Goal: Communication & Community: Answer question/provide support

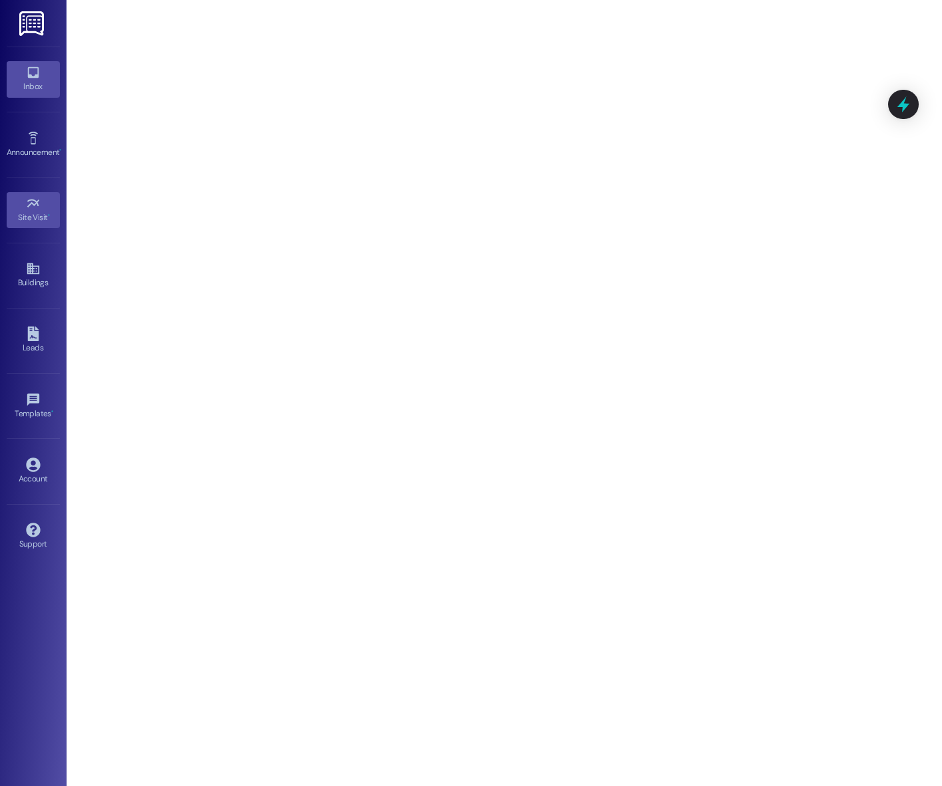
click at [31, 74] on icon at bounding box center [33, 72] width 15 height 15
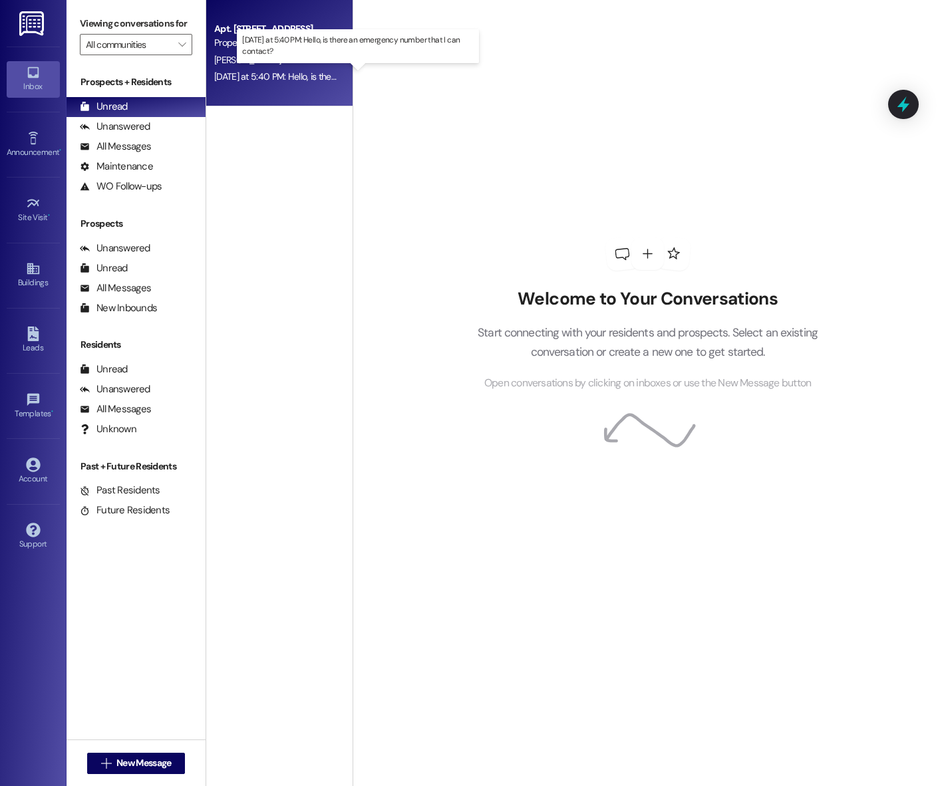
click at [249, 79] on div "Yesterday at 5:40 PM: Hello, is there an emergency number that I can contact? Y…" at bounding box center [359, 76] width 290 height 12
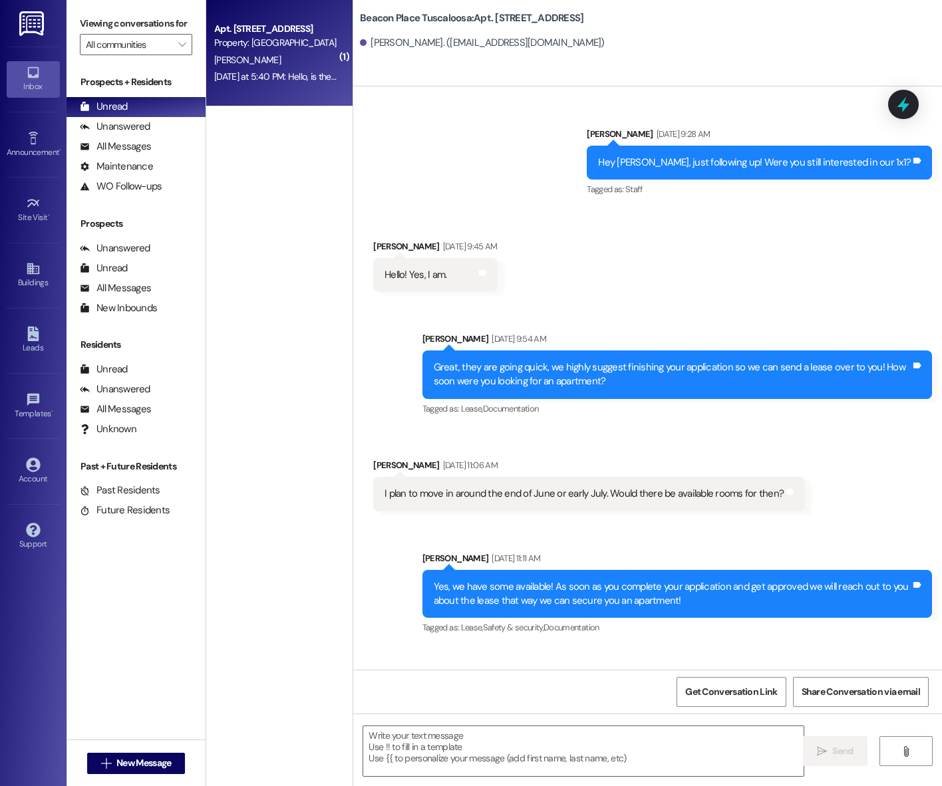
scroll to position [39728, 0]
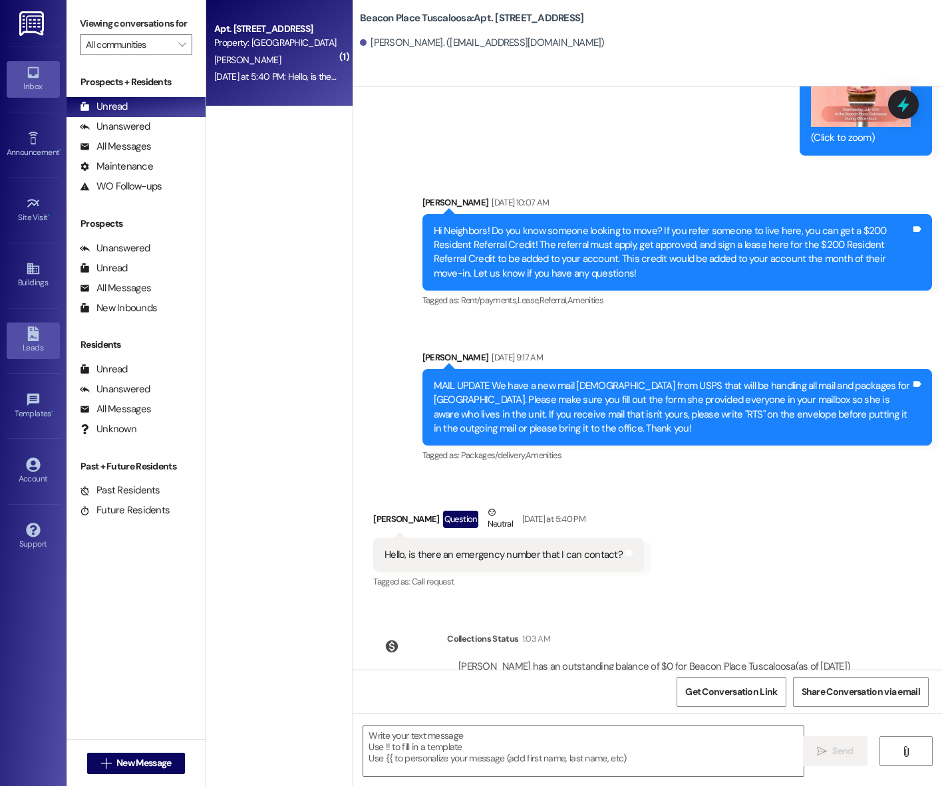
click at [27, 330] on icon at bounding box center [33, 333] width 15 height 15
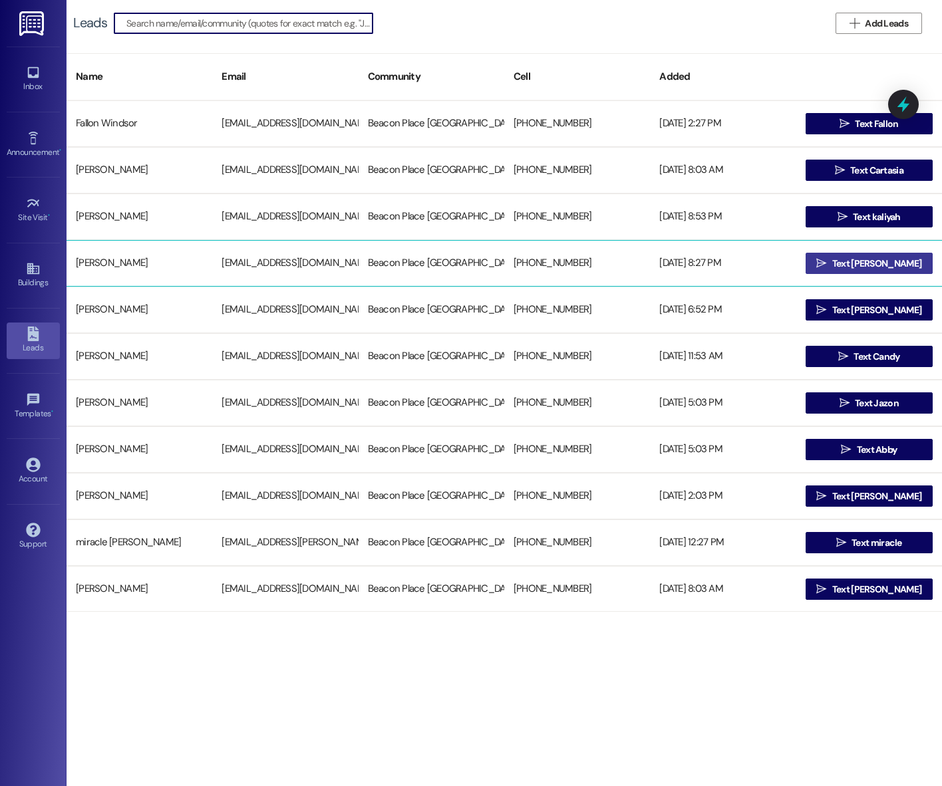
click at [850, 259] on span "Text [PERSON_NAME]" at bounding box center [876, 264] width 89 height 14
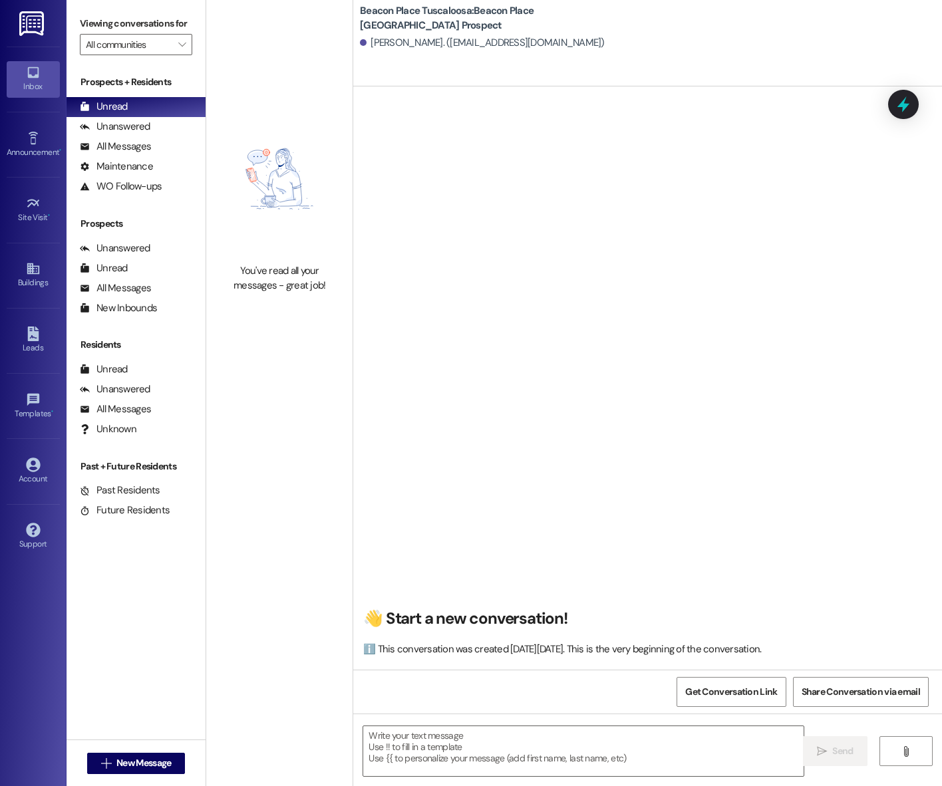
click at [435, 745] on textarea at bounding box center [583, 751] width 440 height 50
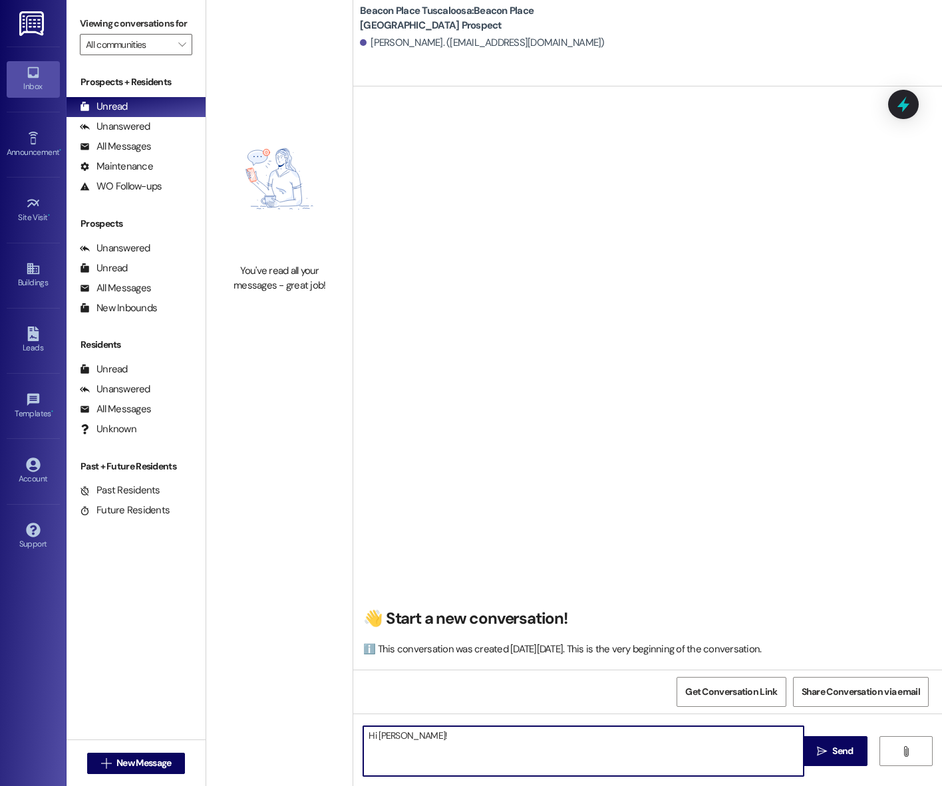
paste textarea "This is Summer from Beacon Place Northport. I saw that you’re interested in our…"
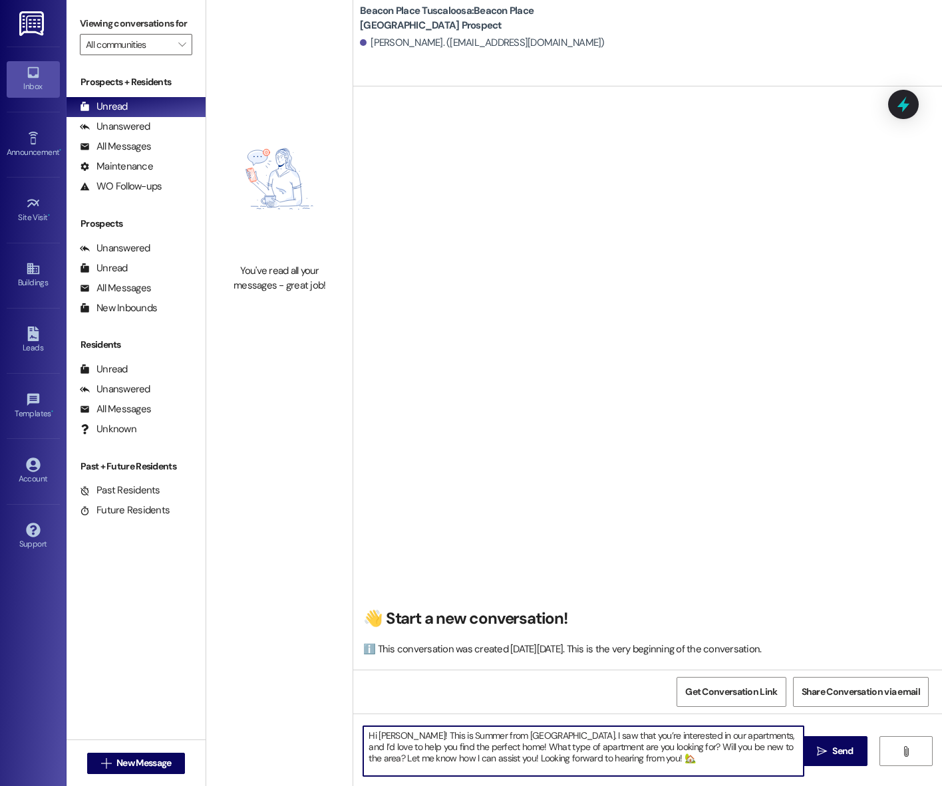
click at [444, 735] on textarea "Hi Nechelle! This is Summer from Beacon Place Northport. I saw that you’re inte…" at bounding box center [583, 751] width 440 height 50
click at [565, 739] on textarea "Hi Nechelle! This is Emma from Beacon Place Northport. I saw that you’re intere…" at bounding box center [583, 751] width 440 height 50
click at [708, 759] on textarea "Hi Nechelle! This is Emma from Beacon Place Tuscaloosa. I saw that you’re inter…" at bounding box center [583, 751] width 440 height 50
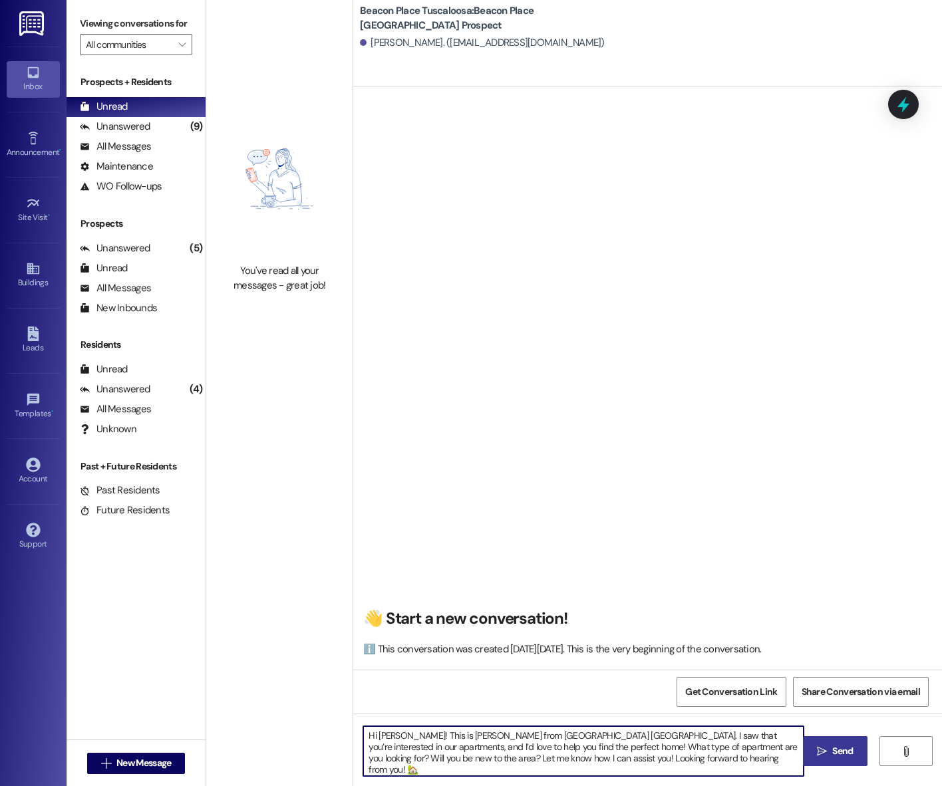
type textarea "Hi Nechelle! This is Emma from Beacon Place Tuscaloosa. I saw that you’re inter…"
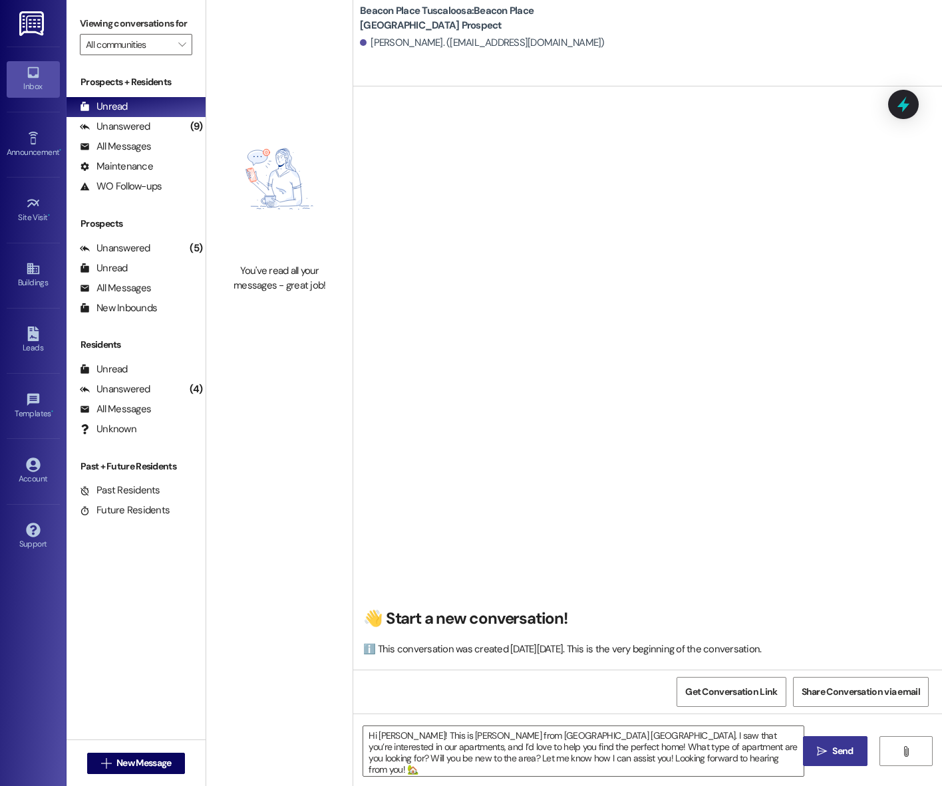
click at [830, 760] on button " Send" at bounding box center [835, 751] width 64 height 30
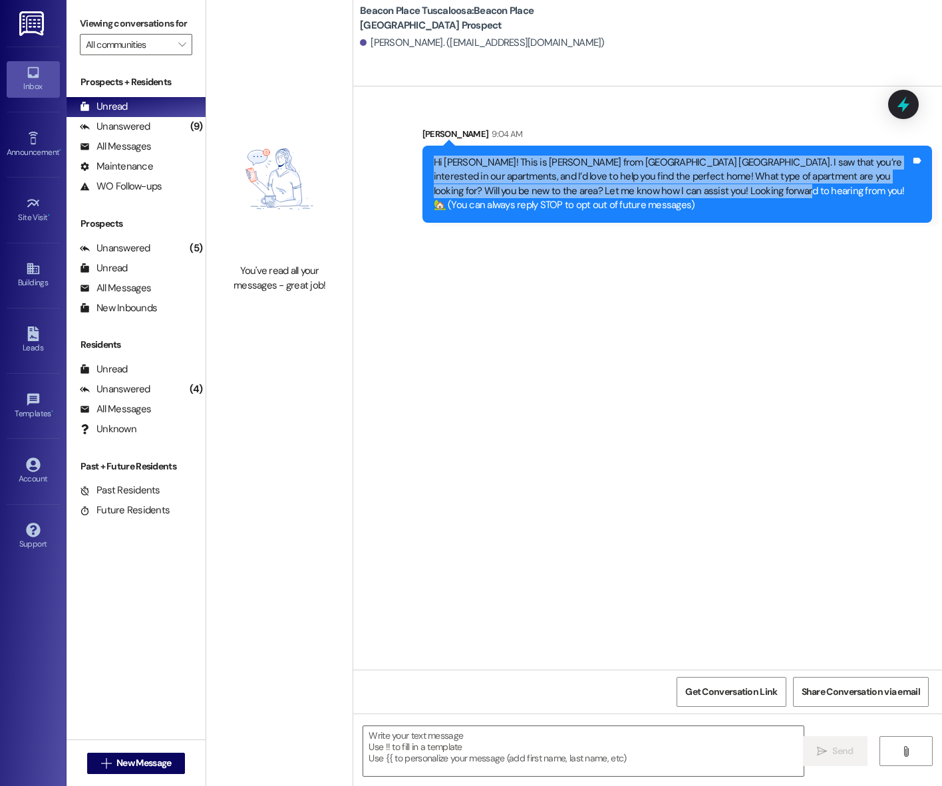
drag, startPoint x: 702, startPoint y: 190, endPoint x: 426, endPoint y: 162, distance: 277.4
click at [432, 162] on div "Hi Nechelle! This is Emma from Beacon Place Tuscaloosa. I saw that you’re inter…" at bounding box center [671, 184] width 479 height 57
copy div "Hi Nechelle! This is Emma from Beacon Place Tuscaloosa. I saw that you’re inter…"
click at [35, 338] on icon at bounding box center [33, 333] width 15 height 15
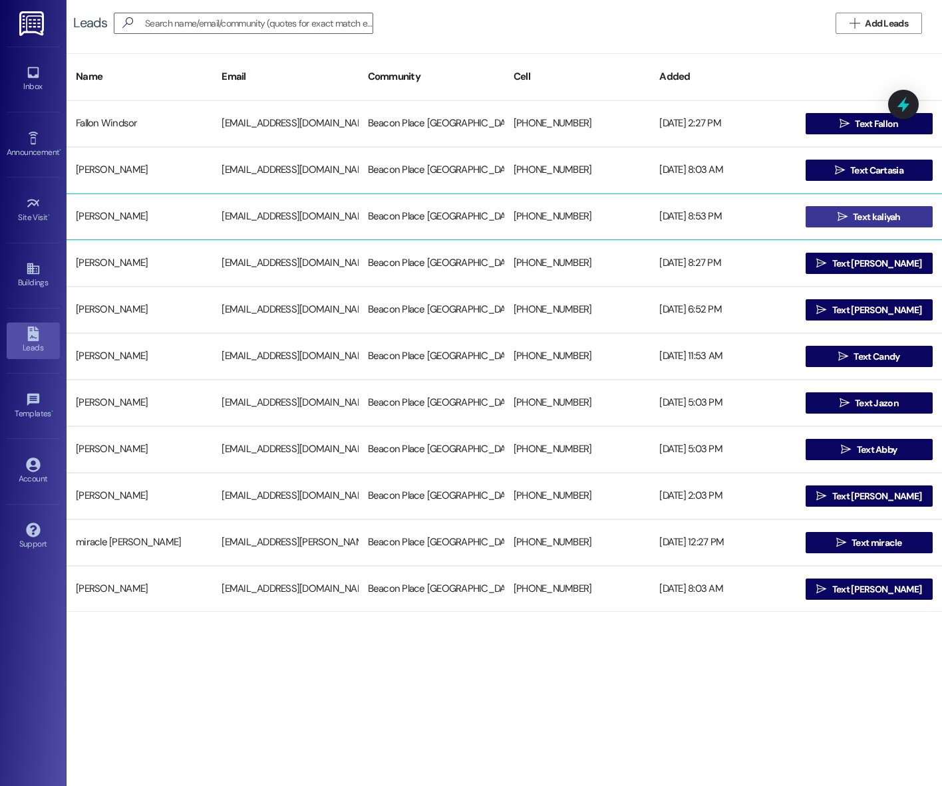
click at [860, 213] on span "Text kaliyah" at bounding box center [876, 217] width 48 height 14
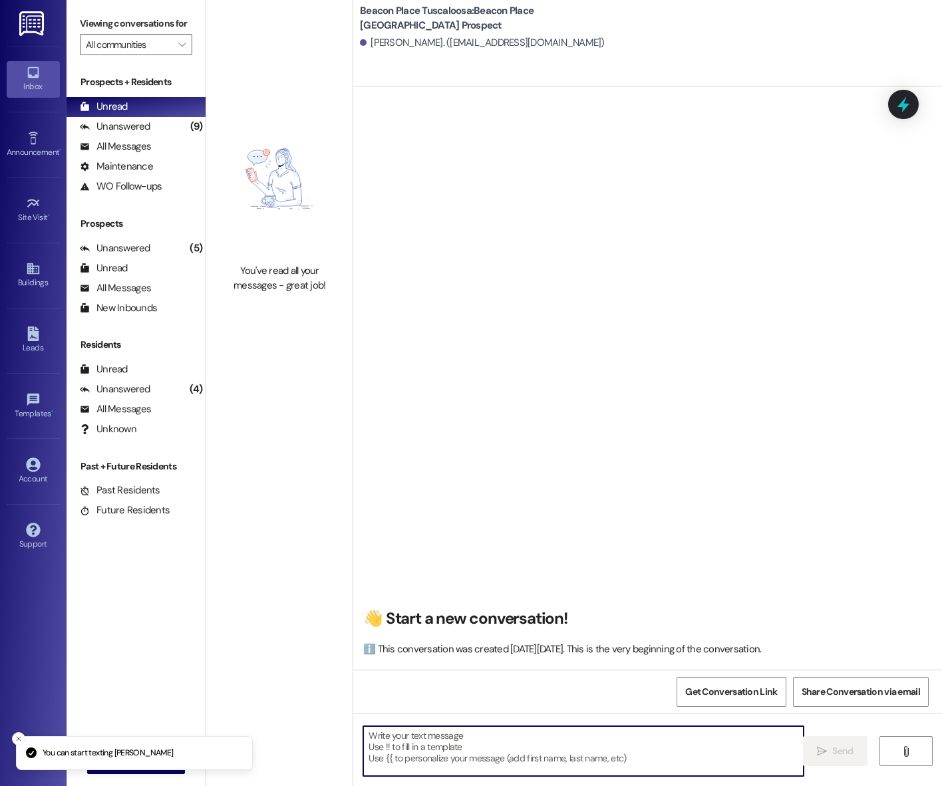
click at [406, 747] on textarea at bounding box center [583, 751] width 440 height 50
paste textarea "Hi Nechelle! This is Emma from Beacon Place Tuscaloosa. I saw that you’re inter…"
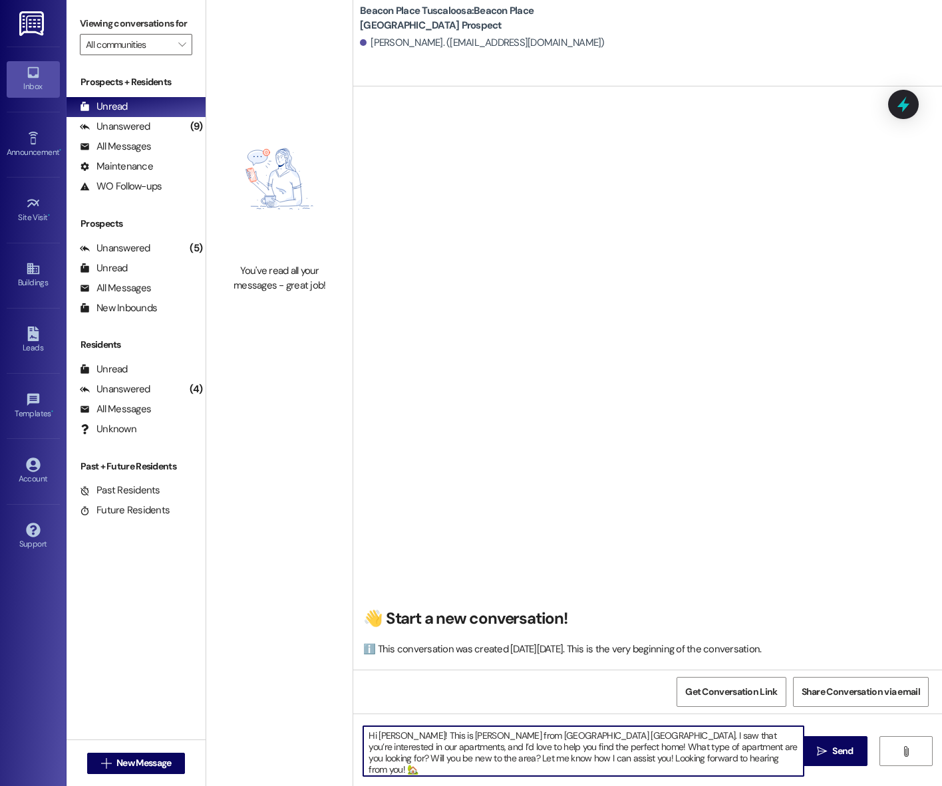
click at [396, 735] on textarea "Hi Nechelle! This is Emma from Beacon Place Tuscaloosa. I saw that you’re inter…" at bounding box center [583, 751] width 440 height 50
click at [386, 45] on div "kaliyah kelly. (kellykaliyah26@gmail.com)" at bounding box center [482, 43] width 245 height 14
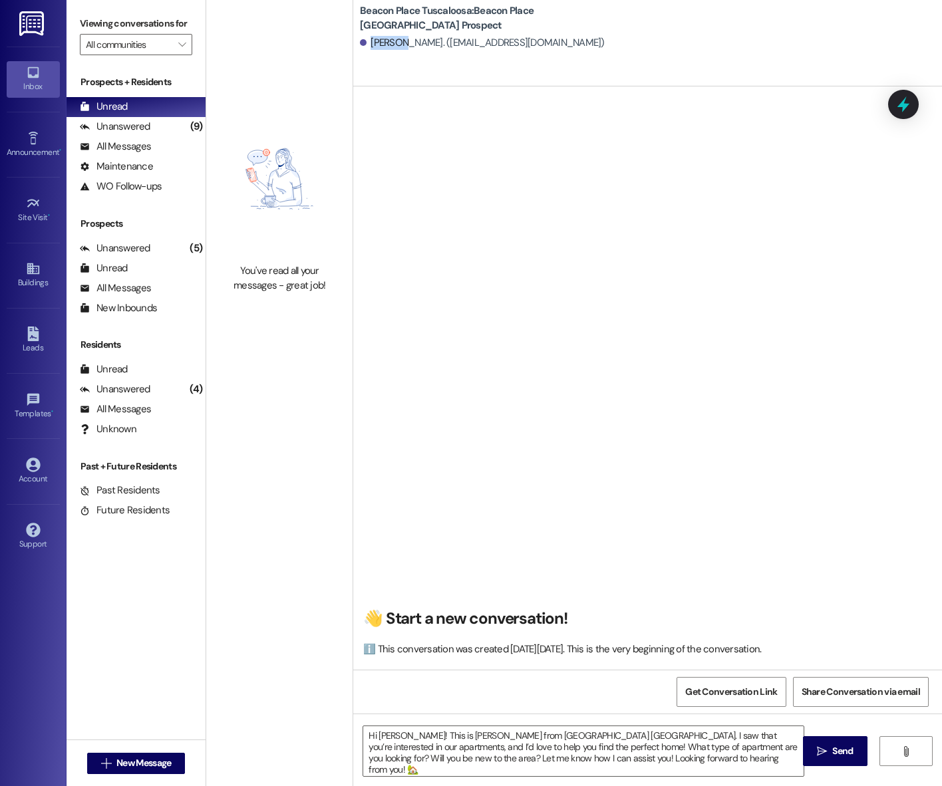
click at [386, 45] on div "kaliyah kelly. (kellykaliyah26@gmail.com)" at bounding box center [482, 43] width 245 height 14
copy div "kaliyah"
click at [390, 733] on textarea "Hi Nechelle! This is Emma from Beacon Place Tuscaloosa. I saw that you’re inter…" at bounding box center [583, 751] width 440 height 50
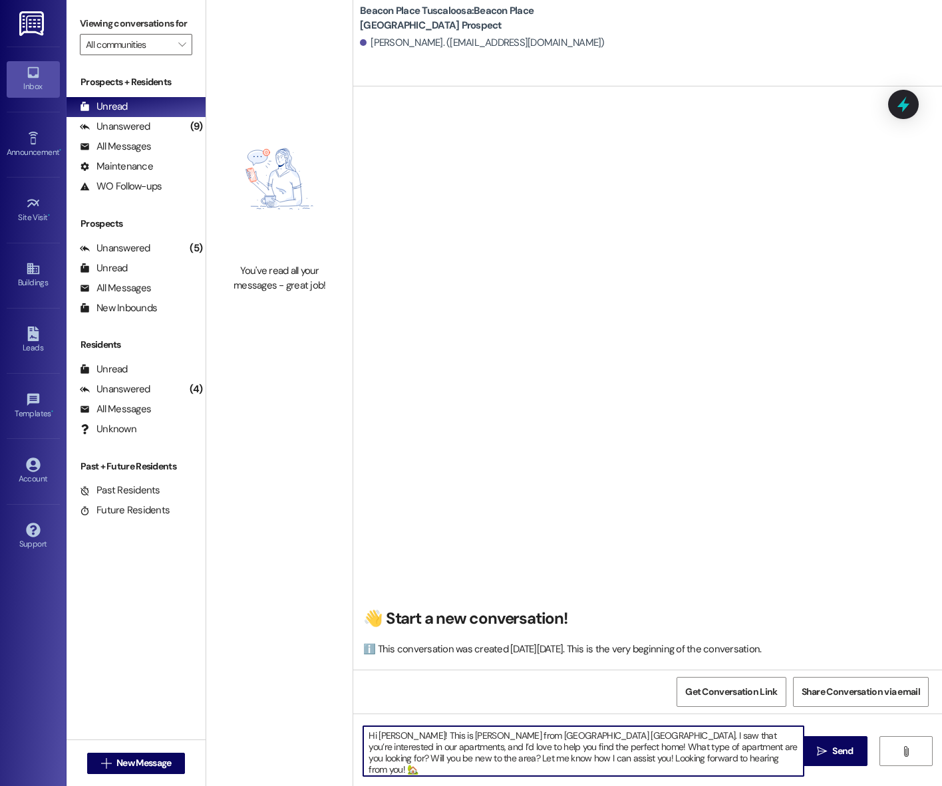
click at [390, 733] on textarea "Hi Nechelle! This is Emma from Beacon Place Tuscaloosa. I saw that you’re inter…" at bounding box center [583, 751] width 440 height 50
paste textarea "kaliyah"
click at [376, 735] on textarea "Hi kaliyah! This is Emma from Beacon Place Tuscaloosa. I saw that you’re intere…" at bounding box center [583, 751] width 440 height 50
click at [684, 761] on textarea "Hi Kaliyah! This is Emma from Beacon Place Tuscaloosa. I saw that you’re intere…" at bounding box center [583, 751] width 440 height 50
click at [666, 753] on textarea "Hi Kaliyah! This is Emma from Beacon Place Tuscaloosa. I saw that you’re intere…" at bounding box center [583, 751] width 440 height 50
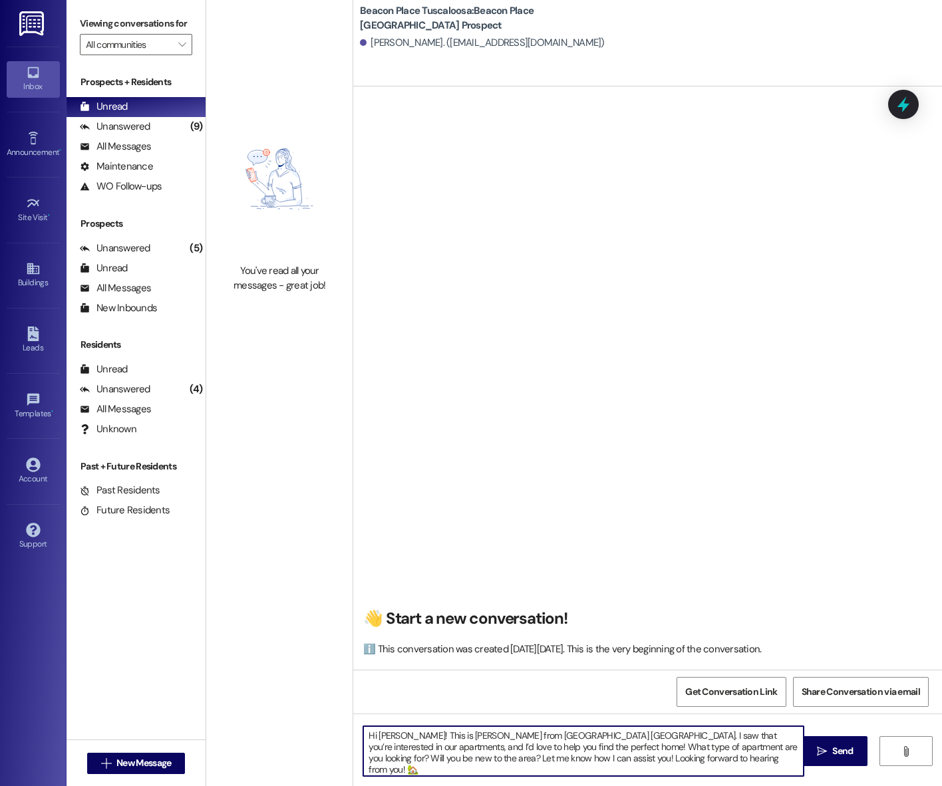
click at [666, 753] on textarea "Hi Kaliyah! This is Emma from Beacon Place Tuscaloosa. I saw that you’re intere…" at bounding box center [583, 751] width 440 height 50
click at [700, 765] on textarea "Hi Kaliyah! This is Emma from Beacon Place Tuscaloosa. I saw that you’re intere…" at bounding box center [583, 751] width 440 height 50
type textarea "Hi Kaliyah! This is Emma from Beacon Place Tuscaloosa. I saw that you’re intere…"
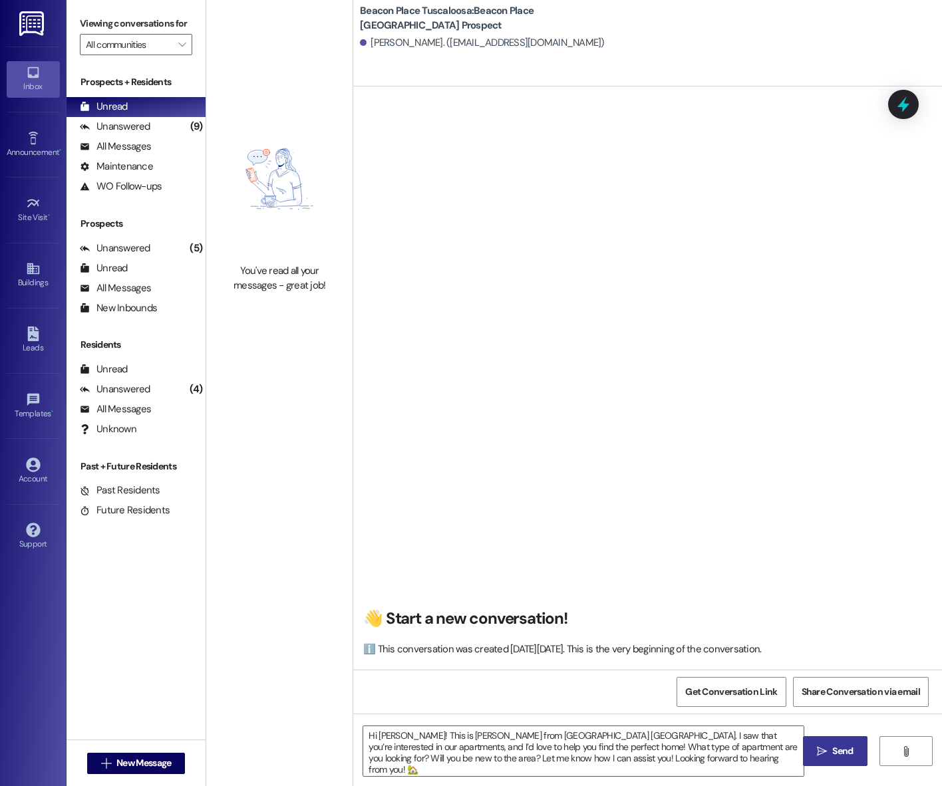
click at [835, 755] on span "Send" at bounding box center [842, 751] width 21 height 14
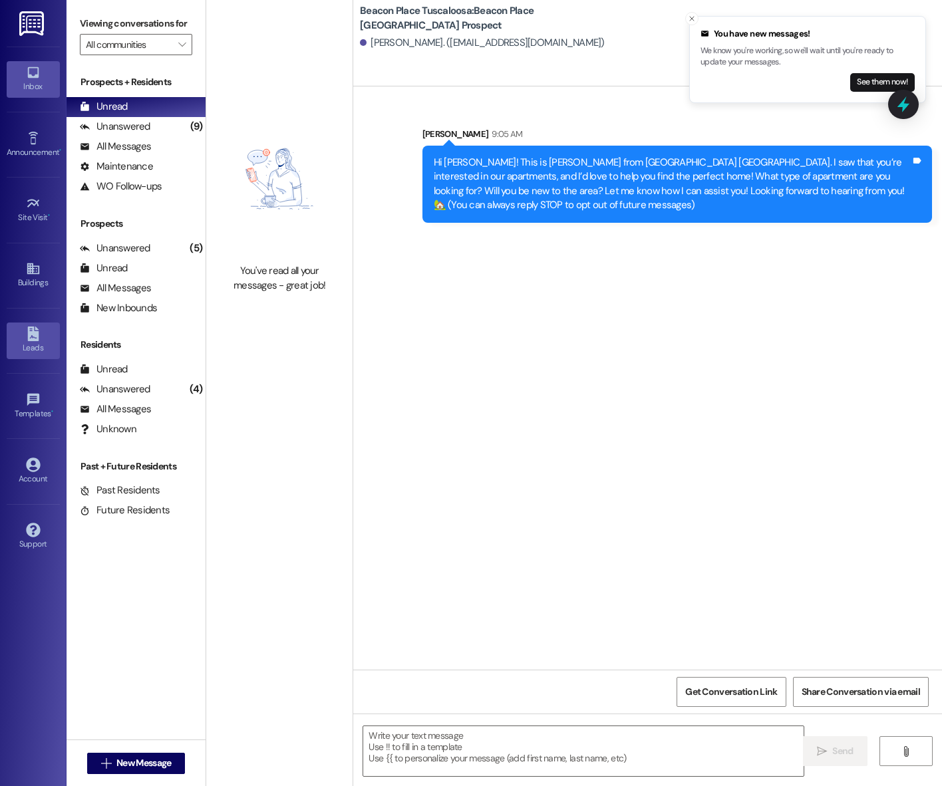
click at [23, 334] on link "Leads" at bounding box center [33, 340] width 53 height 36
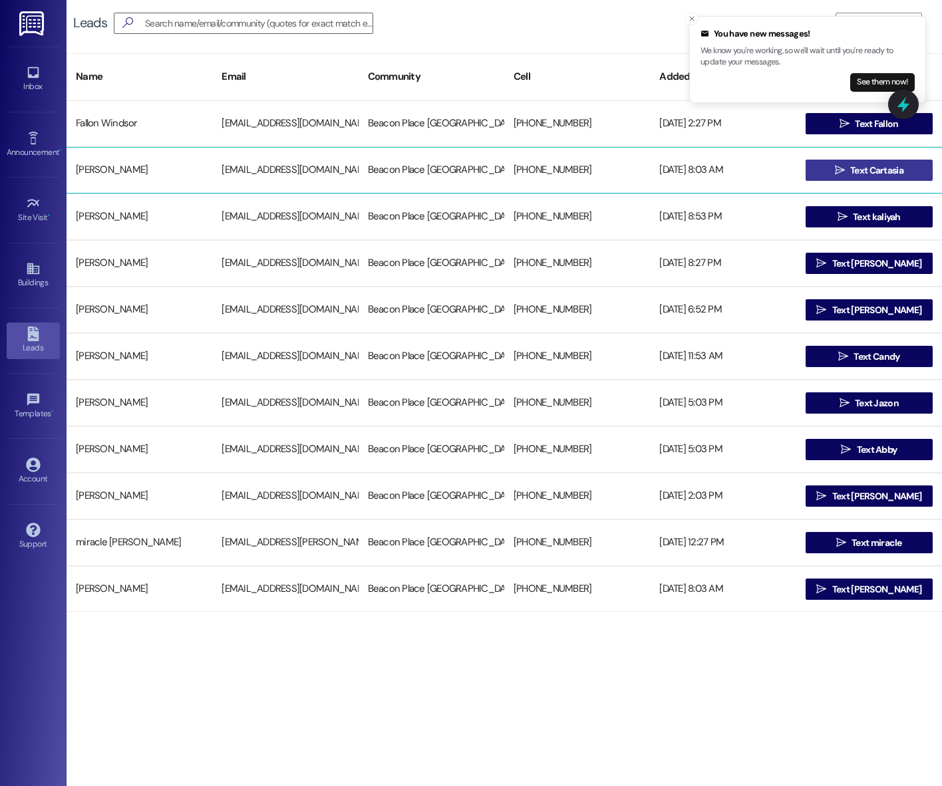
click at [838, 170] on icon "" at bounding box center [839, 170] width 10 height 11
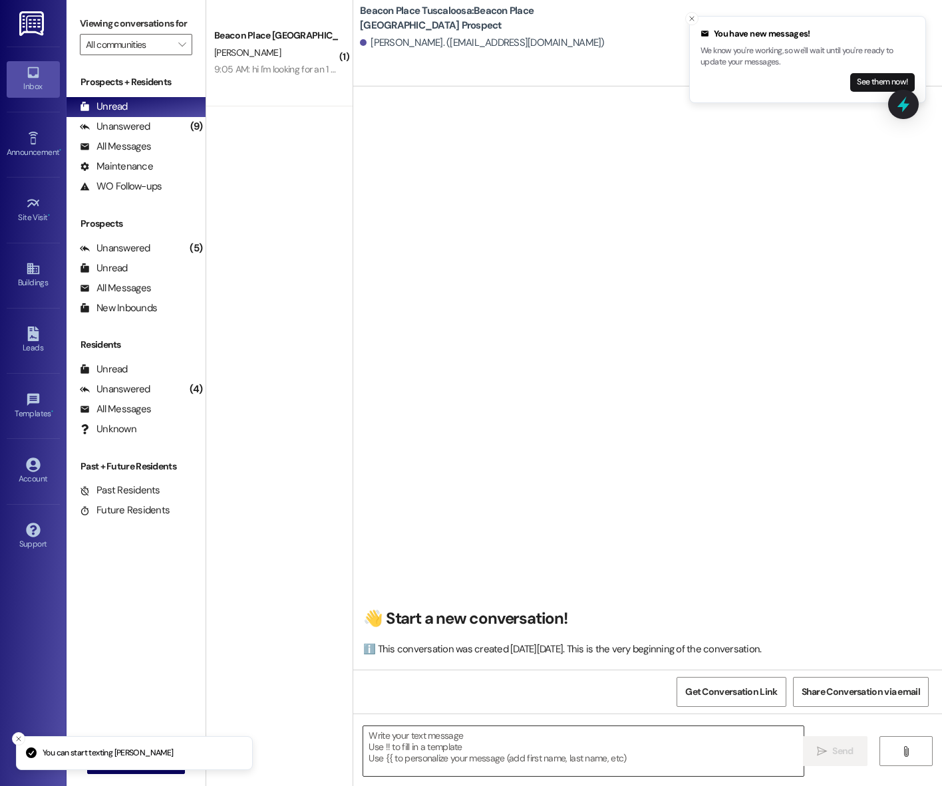
click at [488, 749] on textarea at bounding box center [583, 751] width 440 height 50
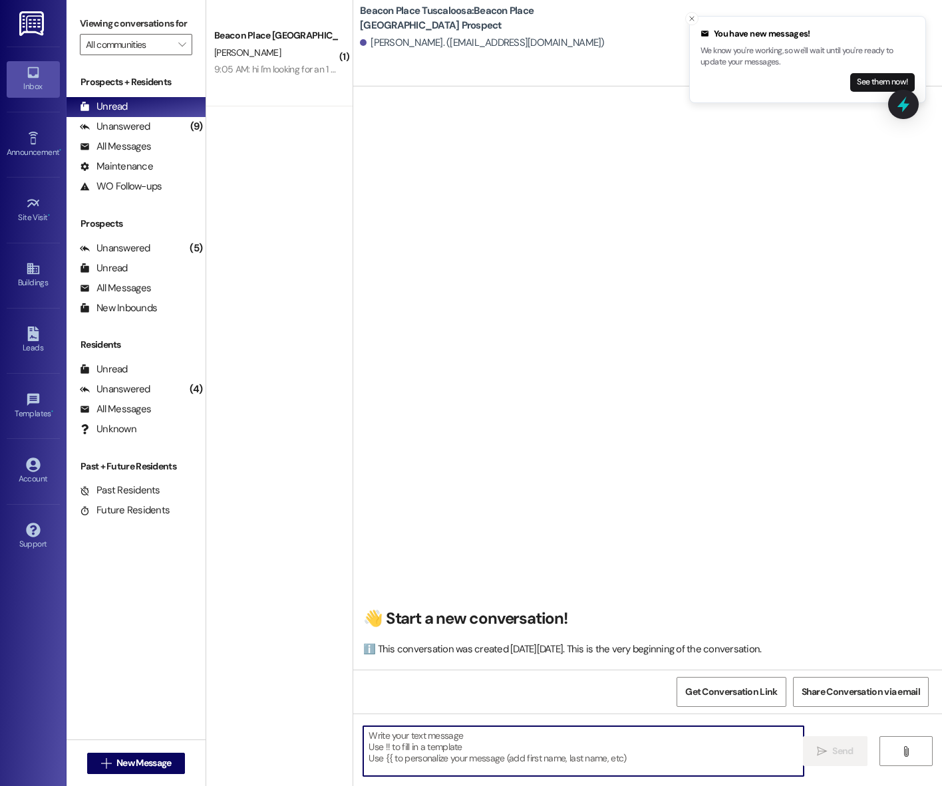
paste textarea "Hi Kaliyah! This is Emma from Beacon Place Tuscaloosa. I saw that you’re intere…"
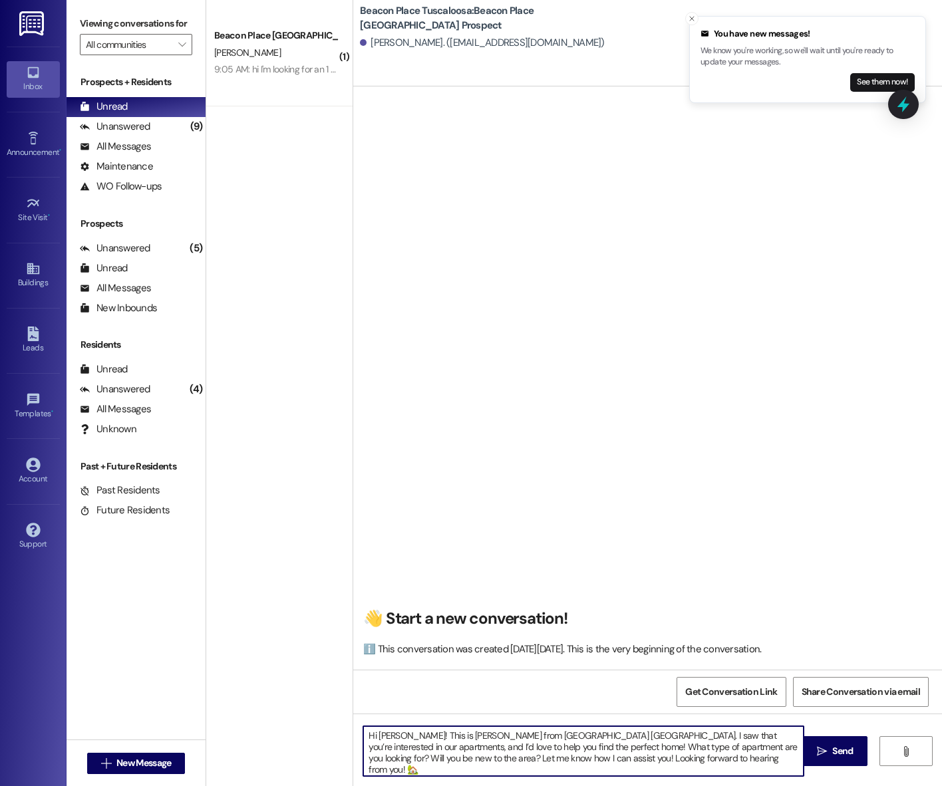
click at [385, 731] on textarea "Hi Kaliyah! This is Emma from Beacon Place Tuscaloosa. I saw that you’re intere…" at bounding box center [583, 751] width 440 height 50
type textarea "Hi Cartasia! This is Emma from Beacon Place Tuscaloosa. I saw that you’re inter…"
click at [840, 752] on span "Send" at bounding box center [842, 751] width 21 height 14
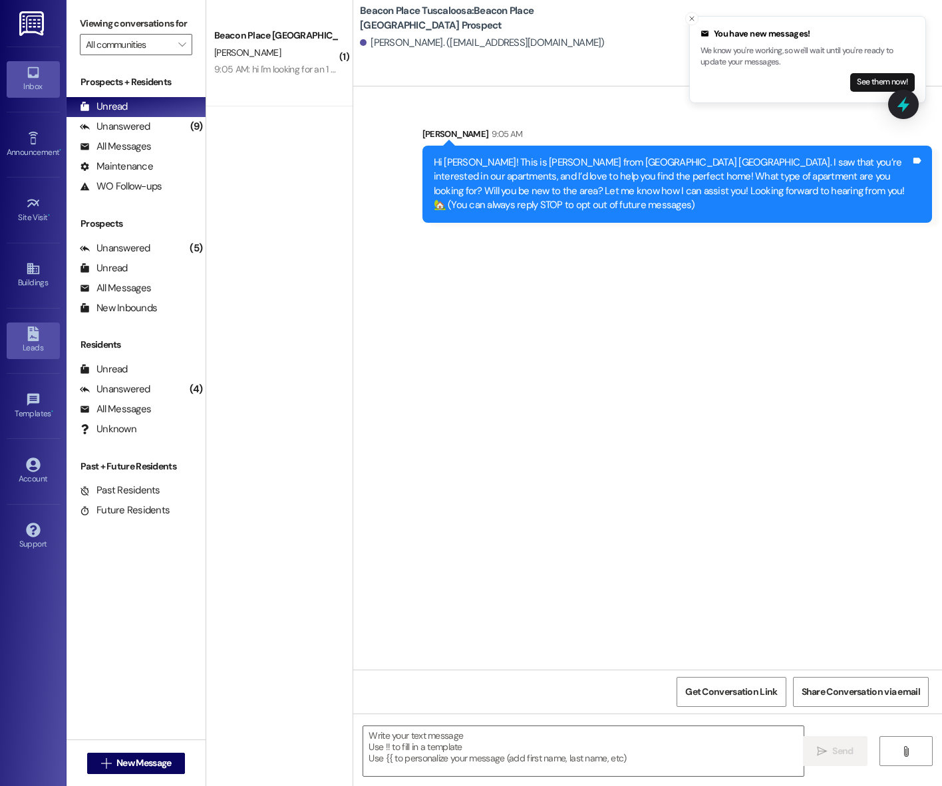
click at [44, 332] on link "Leads" at bounding box center [33, 340] width 53 height 36
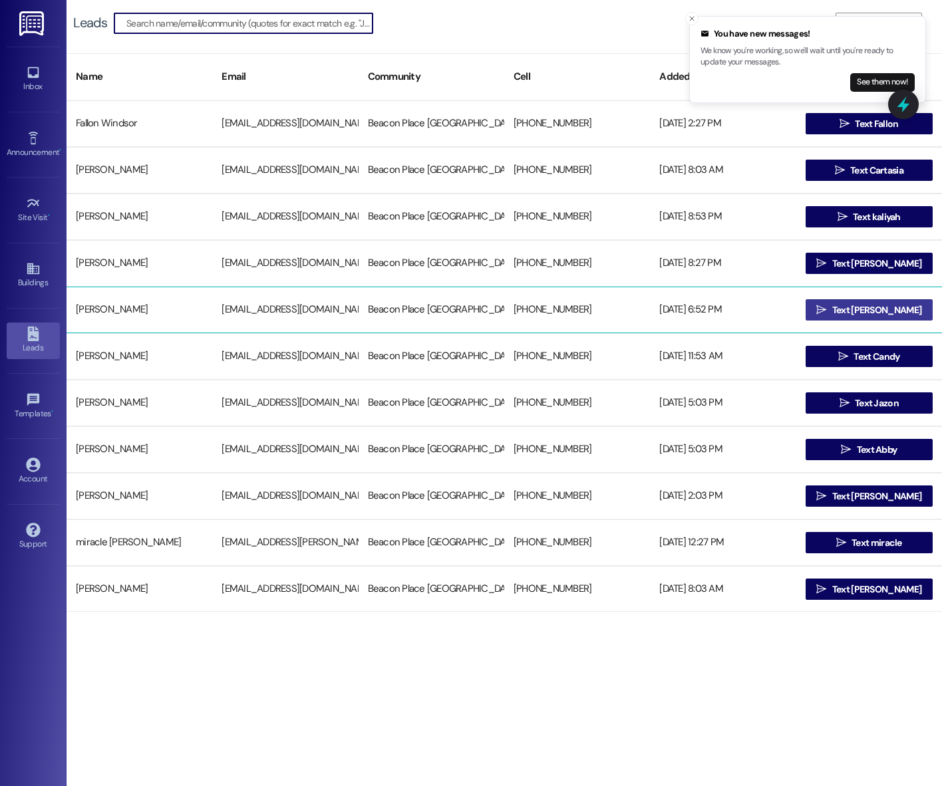
click at [852, 303] on span "Text [PERSON_NAME]" at bounding box center [876, 310] width 89 height 14
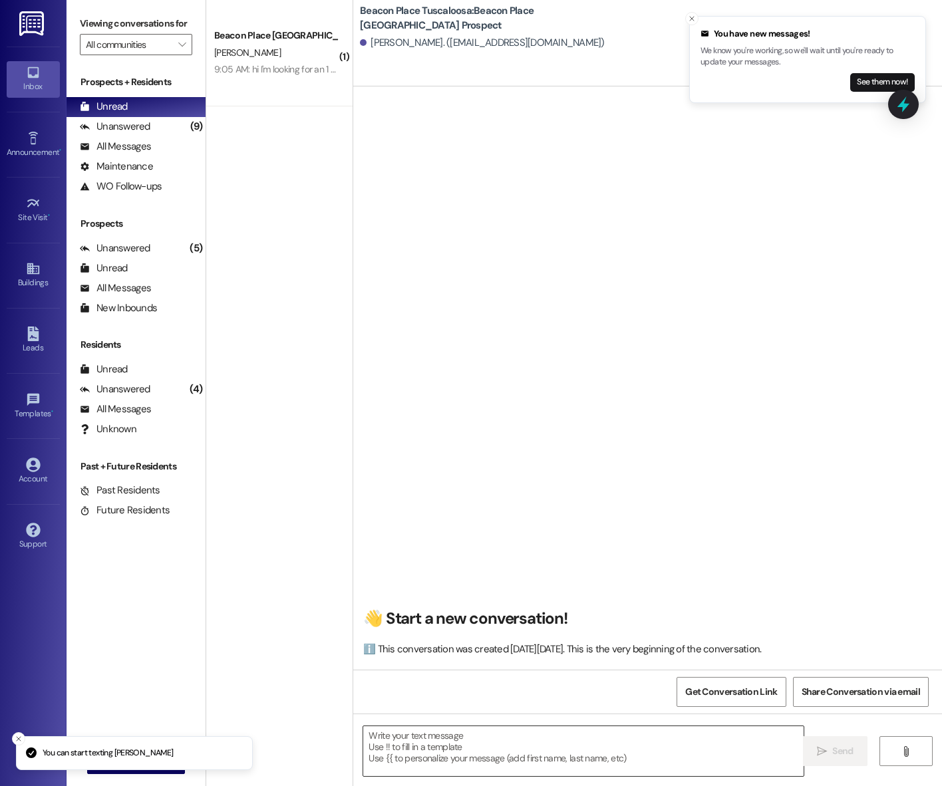
click at [474, 749] on textarea at bounding box center [583, 751] width 440 height 50
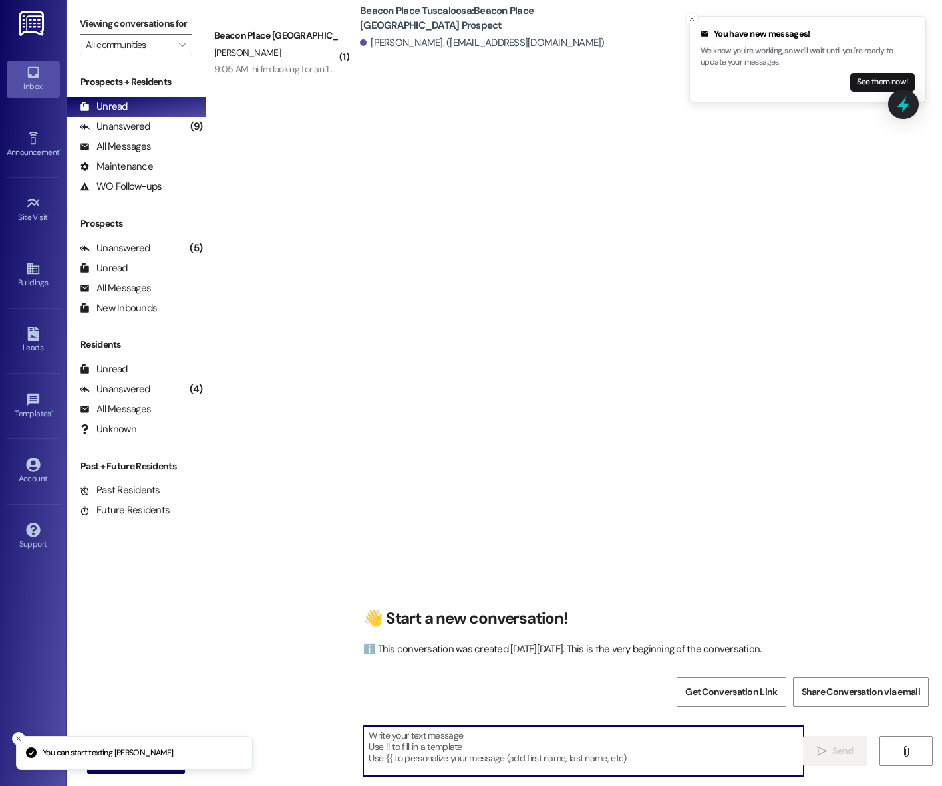
paste textarea "Hi Kaliyah! This is Emma from Beacon Place Tuscaloosa. I saw that you’re intere…"
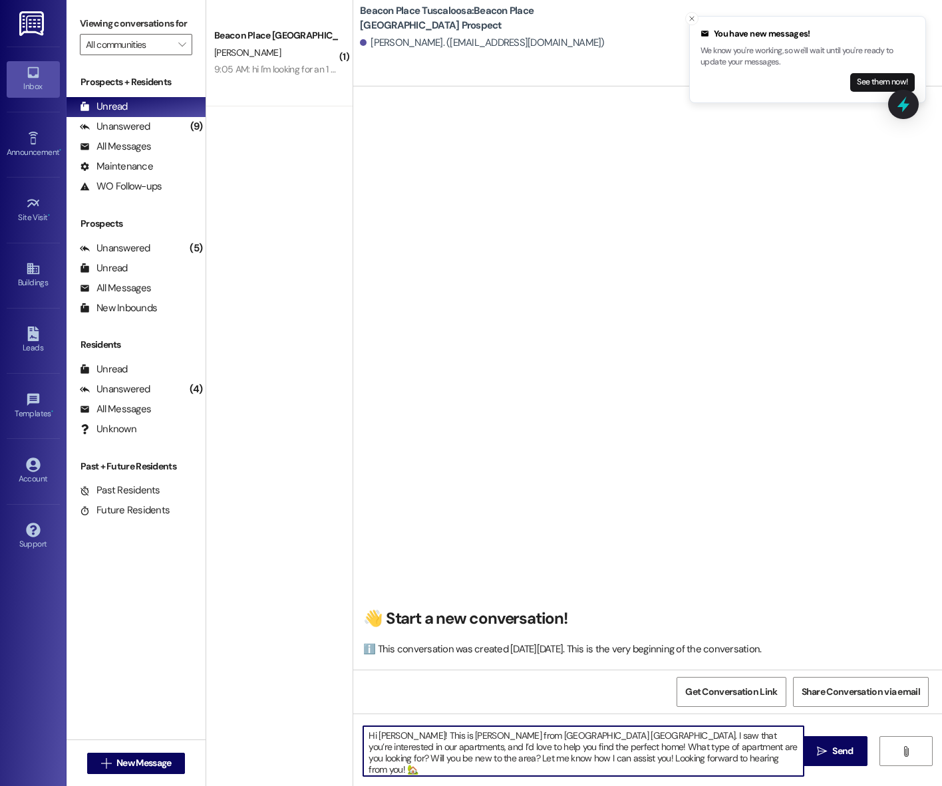
click at [384, 729] on textarea "Hi Kaliyah! This is Emma from Beacon Place Tuscaloosa. I saw that you’re intere…" at bounding box center [583, 751] width 440 height 50
click at [385, 730] on textarea "Hi Kaliyah! This is Emma from Beacon Place Tuscaloosa. I saw that you’re intere…" at bounding box center [583, 751] width 440 height 50
click at [674, 761] on textarea "Hi Nicholas! This is Emma from Beacon Place Tuscaloosa. I saw that you’re inter…" at bounding box center [583, 751] width 440 height 50
type textarea "Hi Nicholas! This is Emma from Beacon Place Tuscaloosa. I saw that you’re inter…"
click at [837, 748] on span "Send" at bounding box center [842, 751] width 21 height 14
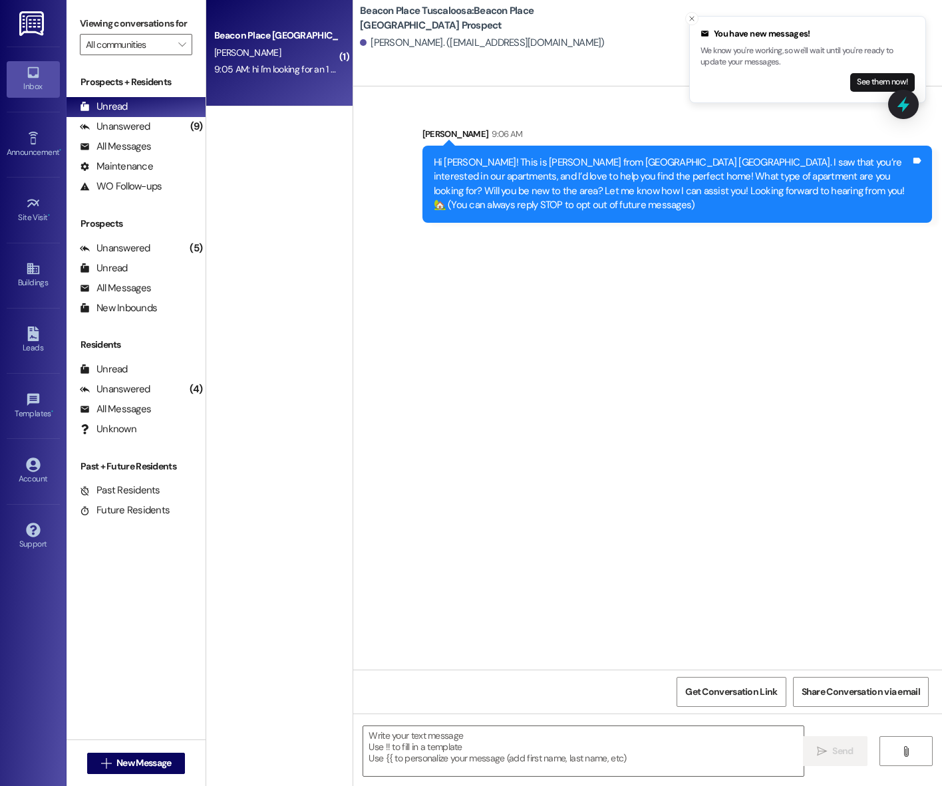
click at [259, 53] on div "N. Ruffin" at bounding box center [276, 53] width 126 height 17
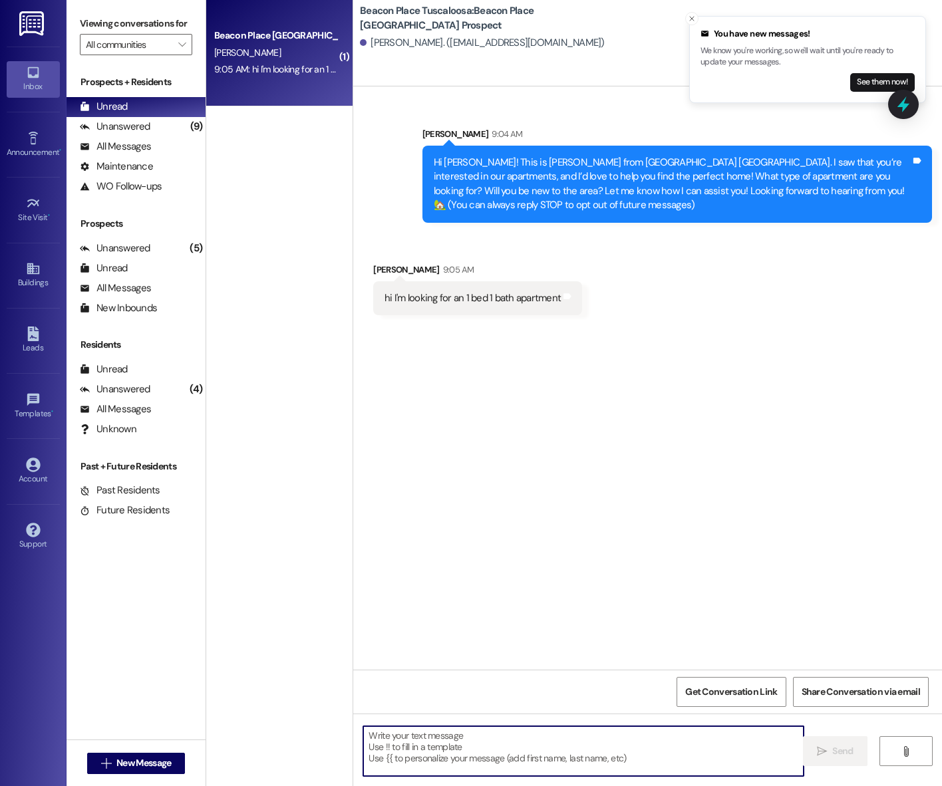
click at [459, 749] on textarea at bounding box center [583, 751] width 440 height 50
type textarea "Great! How soon are you looking to move in?"
click at [832, 754] on span "Send" at bounding box center [842, 751] width 21 height 14
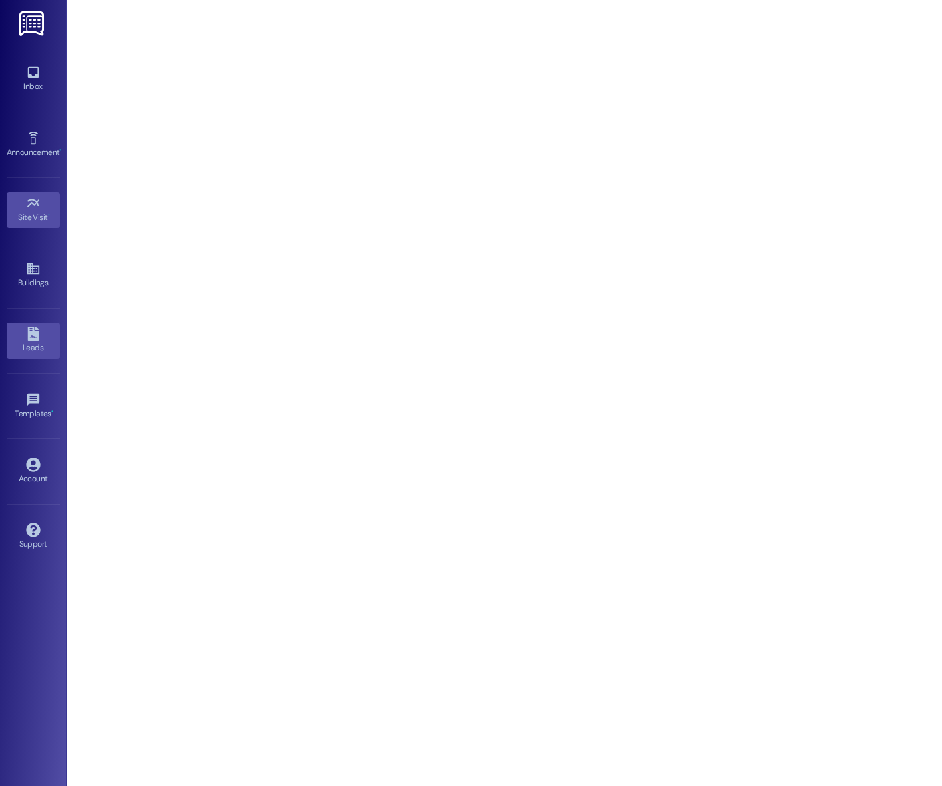
click at [33, 335] on icon at bounding box center [32, 333] width 11 height 15
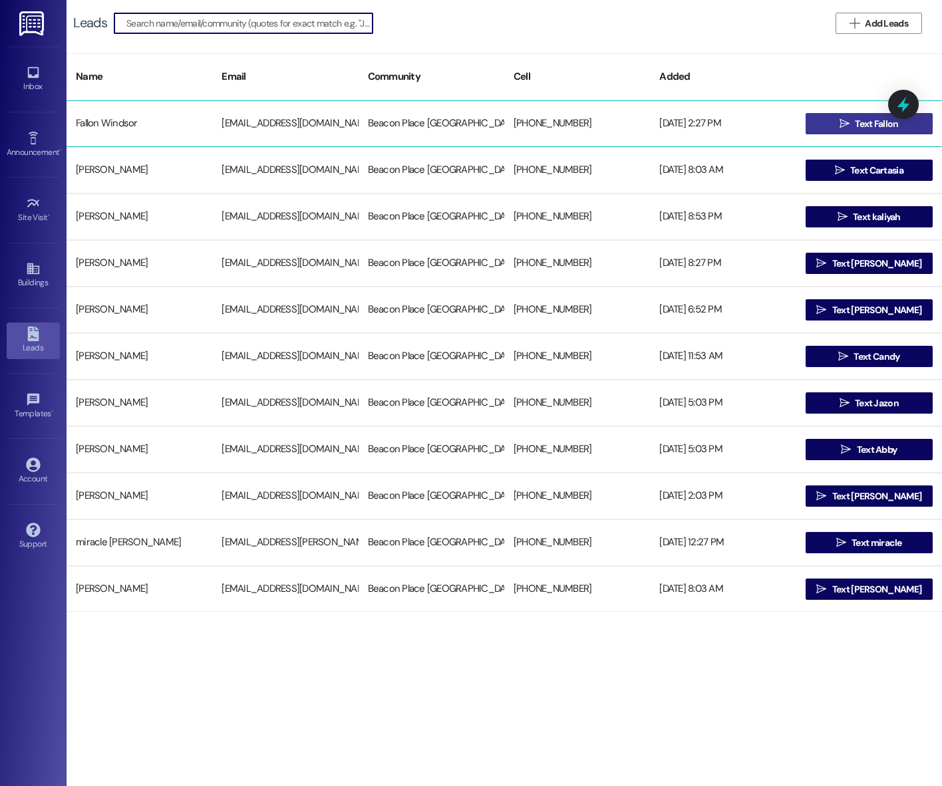
click at [860, 122] on span "Text Fallon" at bounding box center [875, 124] width 43 height 14
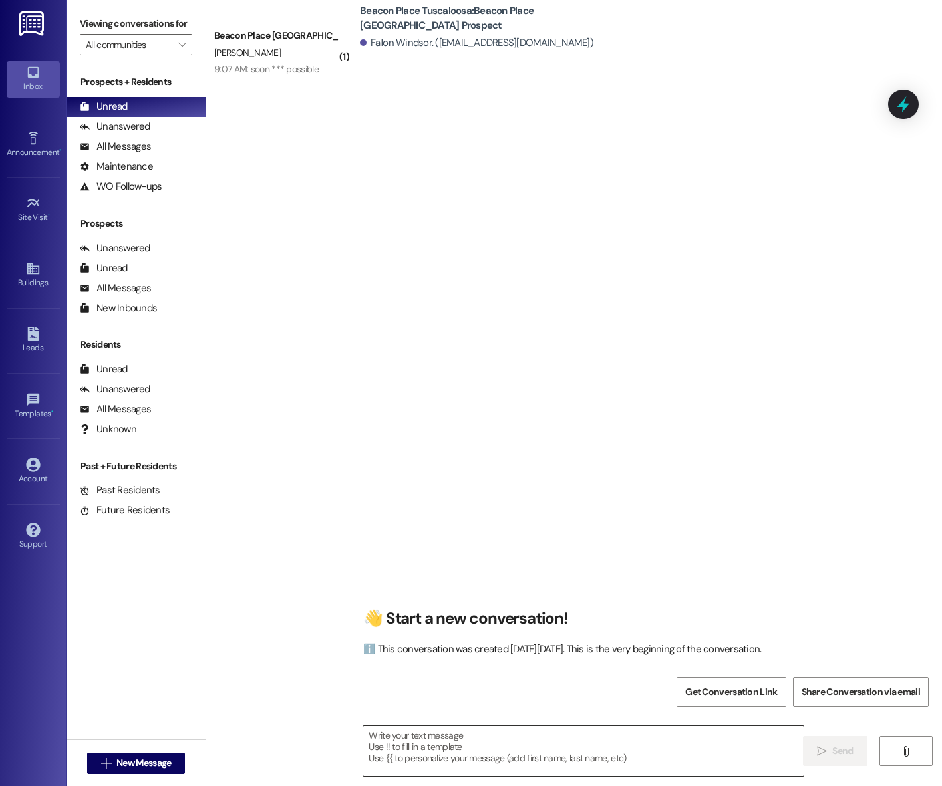
click at [555, 736] on textarea at bounding box center [583, 751] width 440 height 50
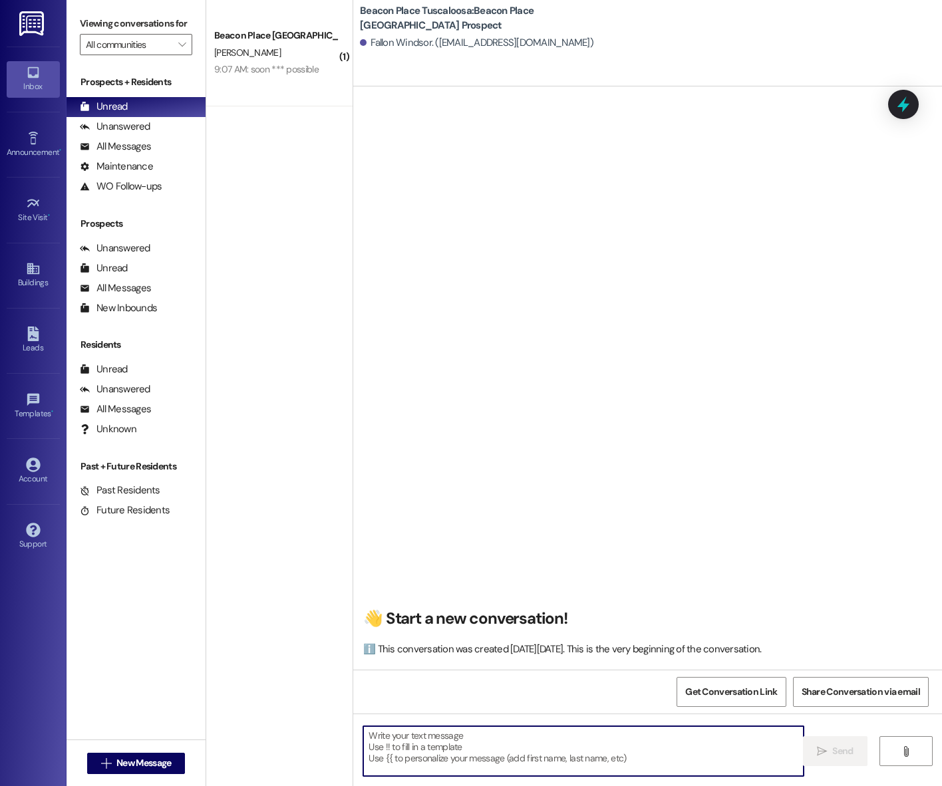
paste textarea "Hi Kaliyah! This is Emma from Beacon Place Tuscaloosa. I saw that you’re intere…"
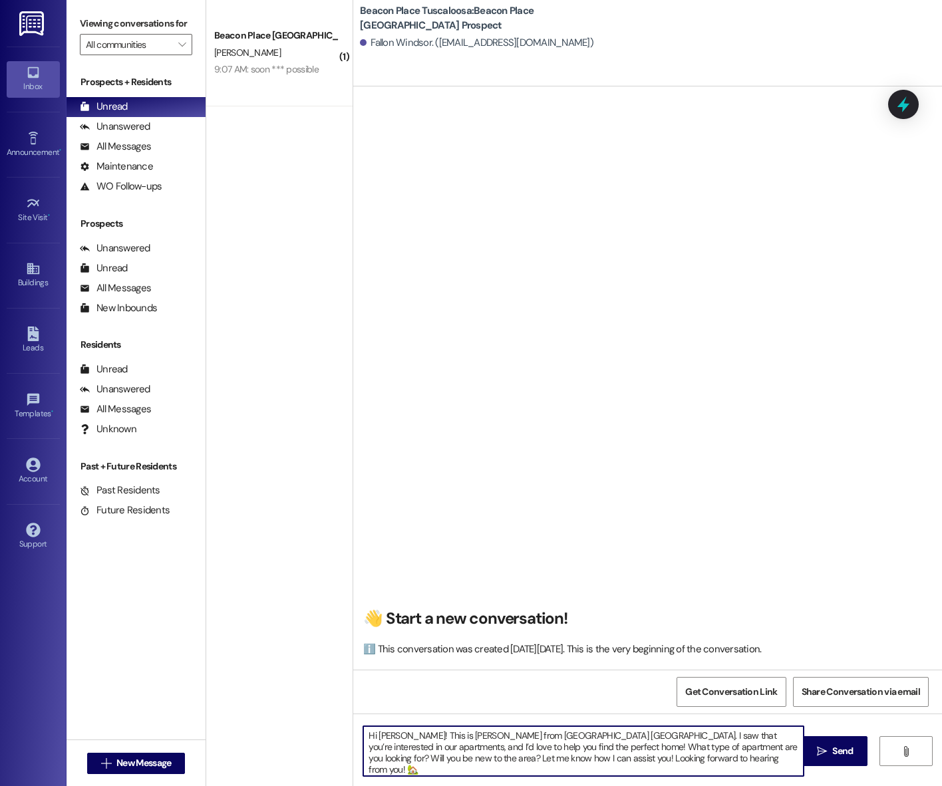
click at [385, 731] on textarea "Hi Kaliyah! This is Emma from Beacon Place Tuscaloosa. I saw that you’re intere…" at bounding box center [583, 751] width 440 height 50
click at [692, 763] on textarea "Hi Fallon! This is Emma from Beacon Place Tuscaloosa. I saw that you’re interes…" at bounding box center [583, 751] width 440 height 50
drag, startPoint x: 668, startPoint y: 745, endPoint x: 478, endPoint y: 759, distance: 190.7
click at [478, 759] on textarea "Hi Fallon! This is Emma from Beacon Place Tuscaloosa. I saw that you’re interes…" at bounding box center [583, 751] width 440 height 50
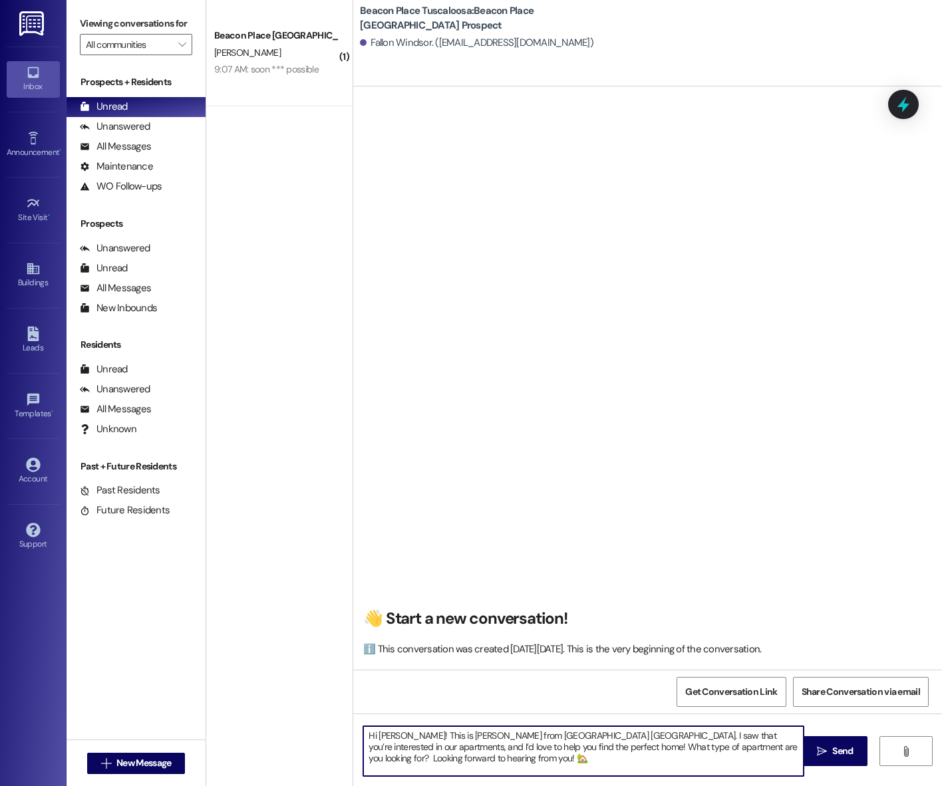
drag, startPoint x: 572, startPoint y: 733, endPoint x: 763, endPoint y: 734, distance: 190.8
click at [763, 734] on textarea "Hi Fallon! This is Emma from Beacon Place Tuscaloosa. I saw that you’re interes…" at bounding box center [583, 751] width 440 height 50
click at [641, 743] on textarea "Hi Fallon! This is Emma from Beacon Place Tuscaloosa. Thank you for submitting …" at bounding box center [583, 751] width 440 height 50
click at [793, 747] on textarea "Hi Fallon! This is Emma from Beacon Place Tuscaloosa. Thank you for submitting …" at bounding box center [583, 751] width 440 height 50
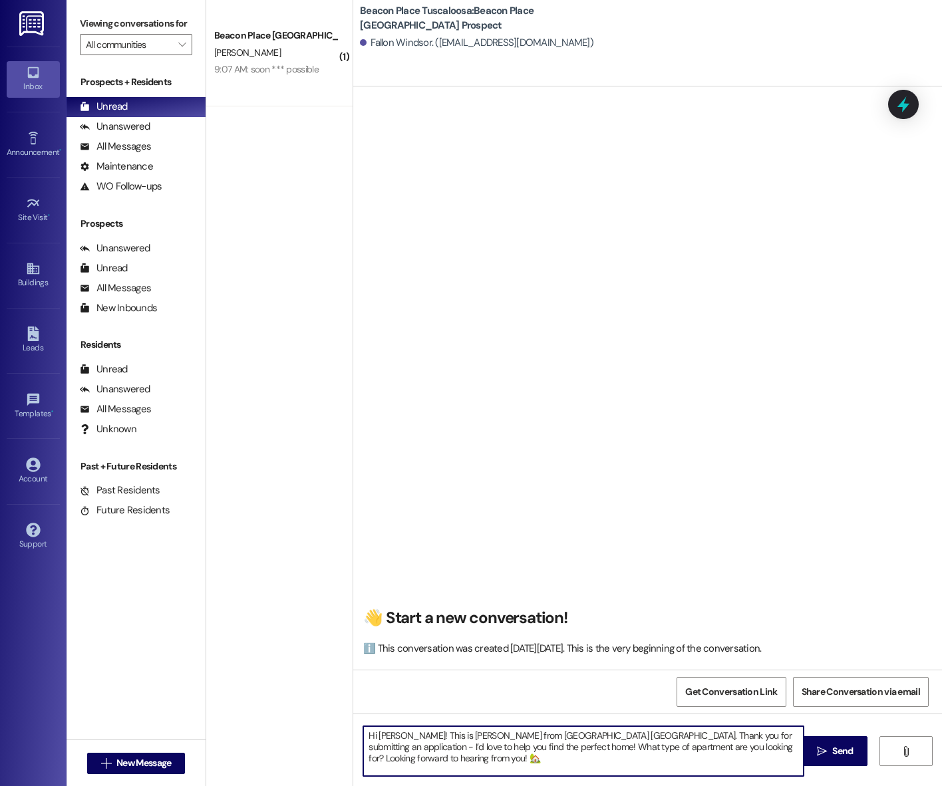
click at [463, 747] on textarea "Hi Fallon! This is Emma from Beacon Place Tuscaloosa. Thank you for submitting …" at bounding box center [583, 751] width 440 height 50
click at [565, 771] on textarea "Hi Fallon! This is Emma from Beacon Place Tuscaloosa. Thank you for submitting …" at bounding box center [583, 751] width 440 height 50
click at [571, 763] on textarea "Hi Fallon! This is Emma from Beacon Place Tuscaloosa. Thank you for submitting …" at bounding box center [583, 751] width 440 height 50
type textarea "Hi Fallon! This is Emma from Beacon Place Tuscaloosa. Thank you for submitting …"
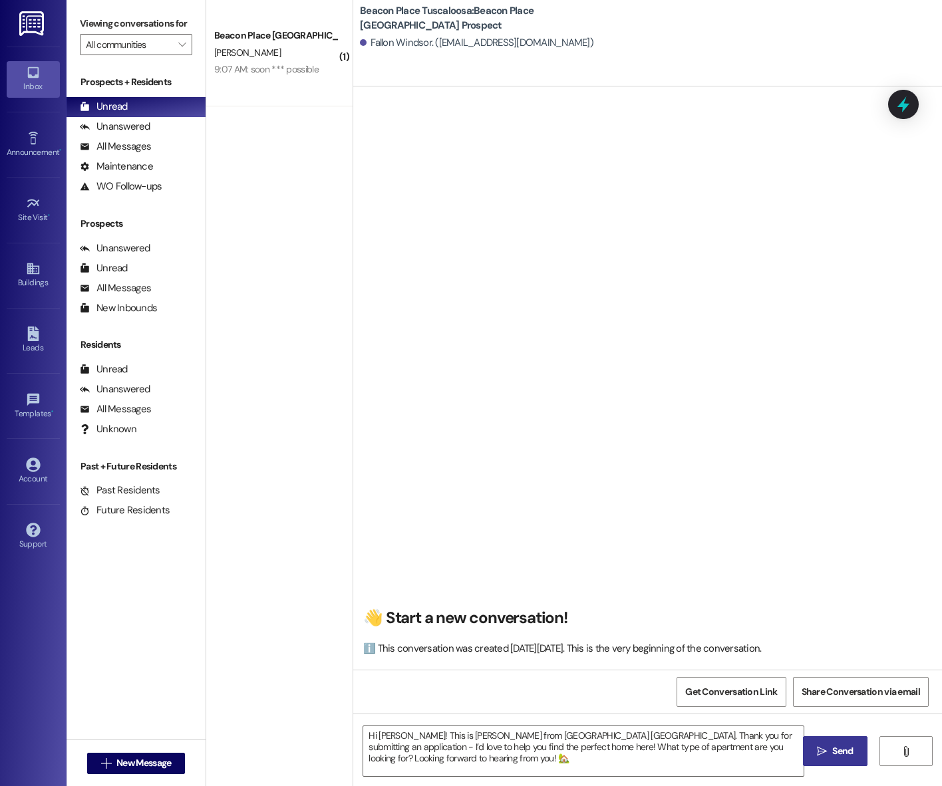
click at [826, 748] on span " Send" at bounding box center [835, 751] width 42 height 14
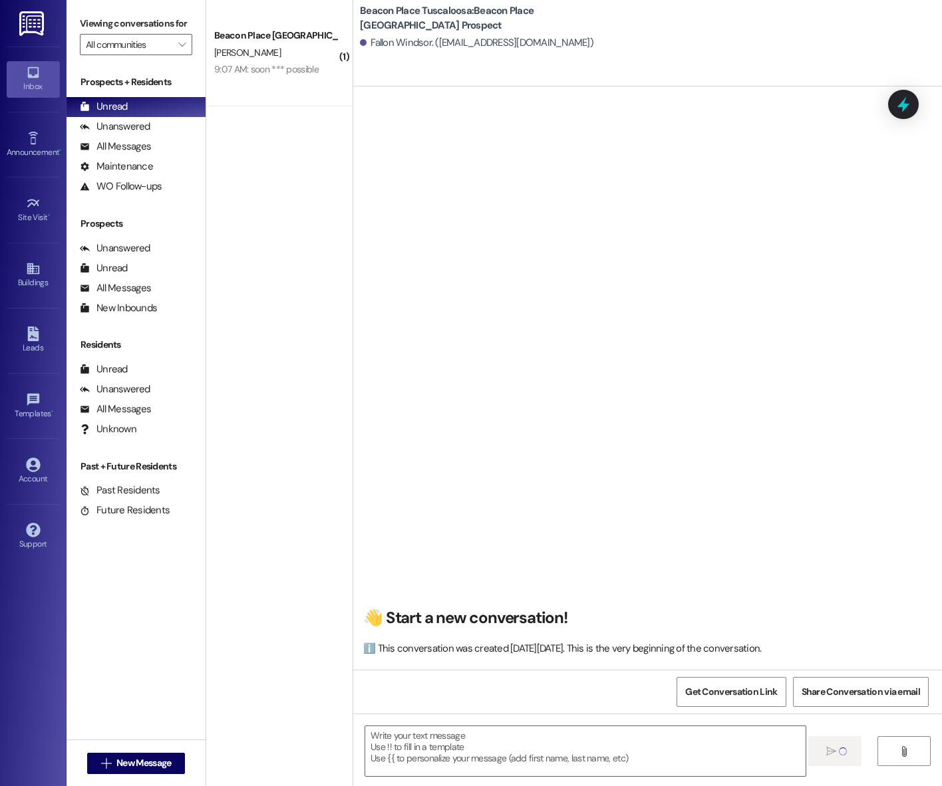
scroll to position [0, 0]
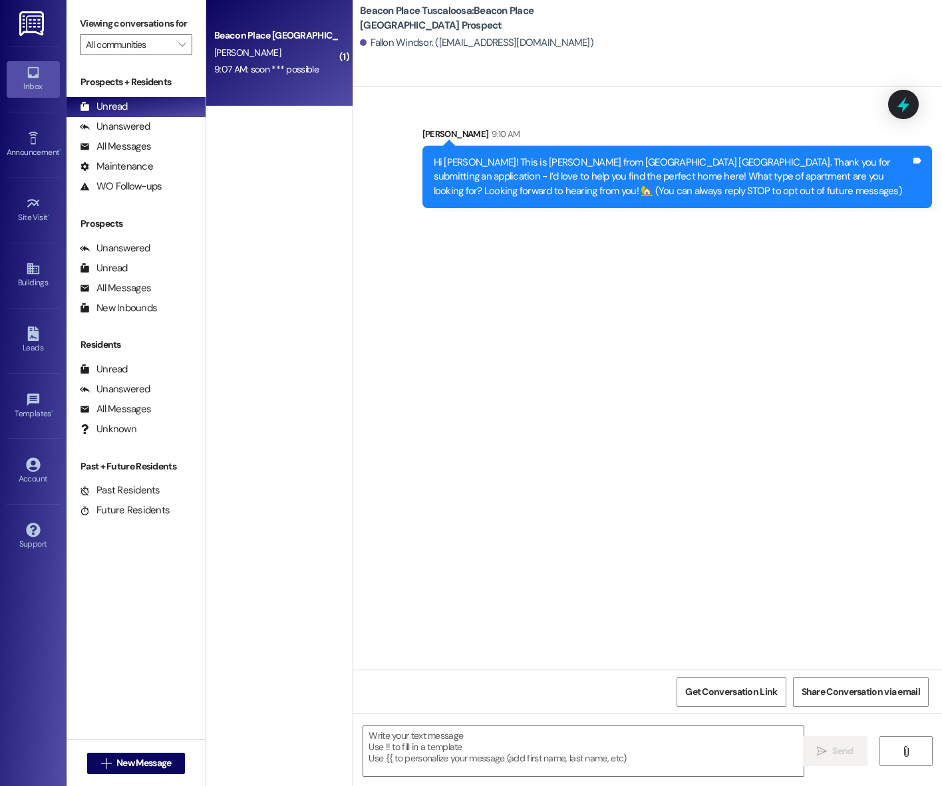
click at [249, 75] on div "9:07 AM: soon *** possible 9:07 AM: soon *** possible" at bounding box center [266, 69] width 104 height 12
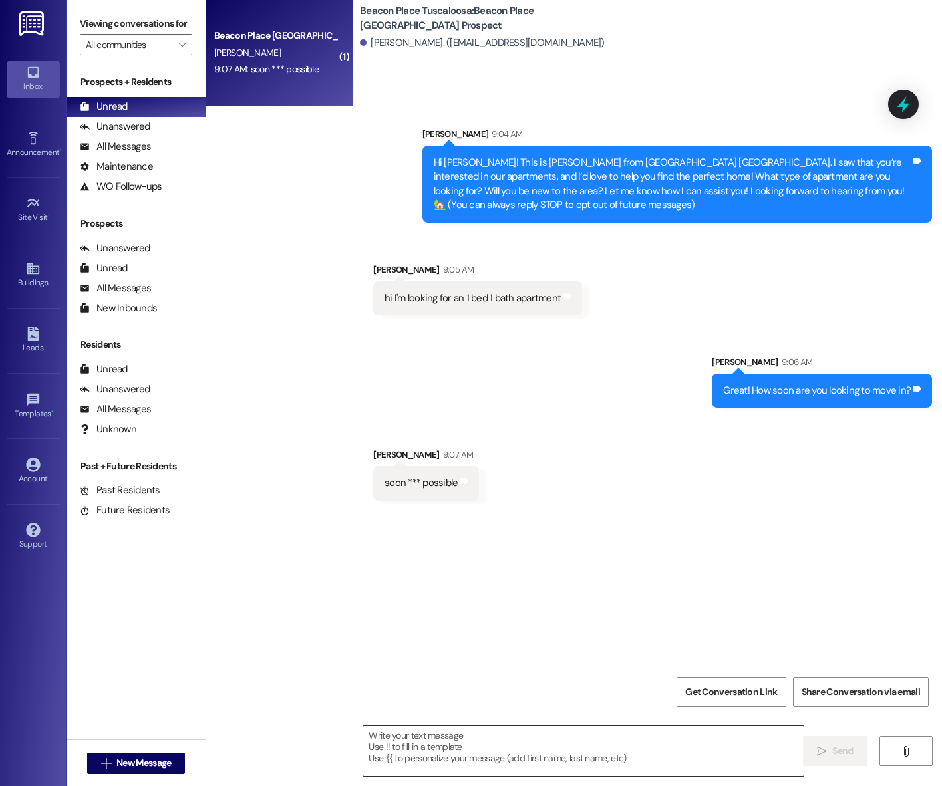
click at [400, 728] on textarea at bounding box center [583, 751] width 440 height 50
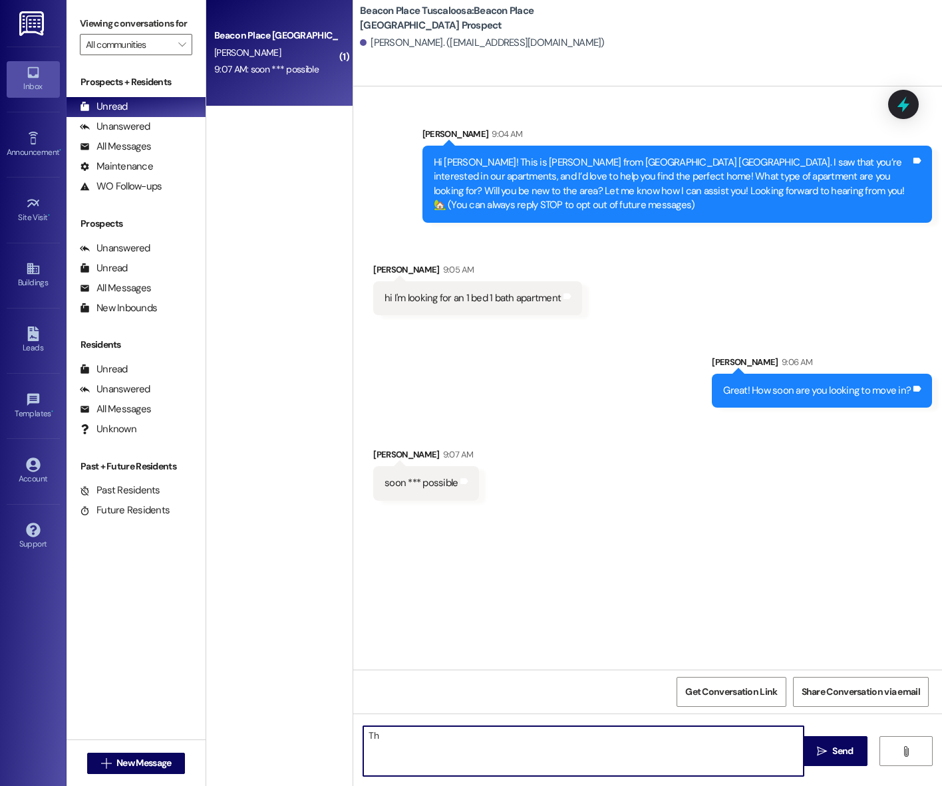
type textarea "T"
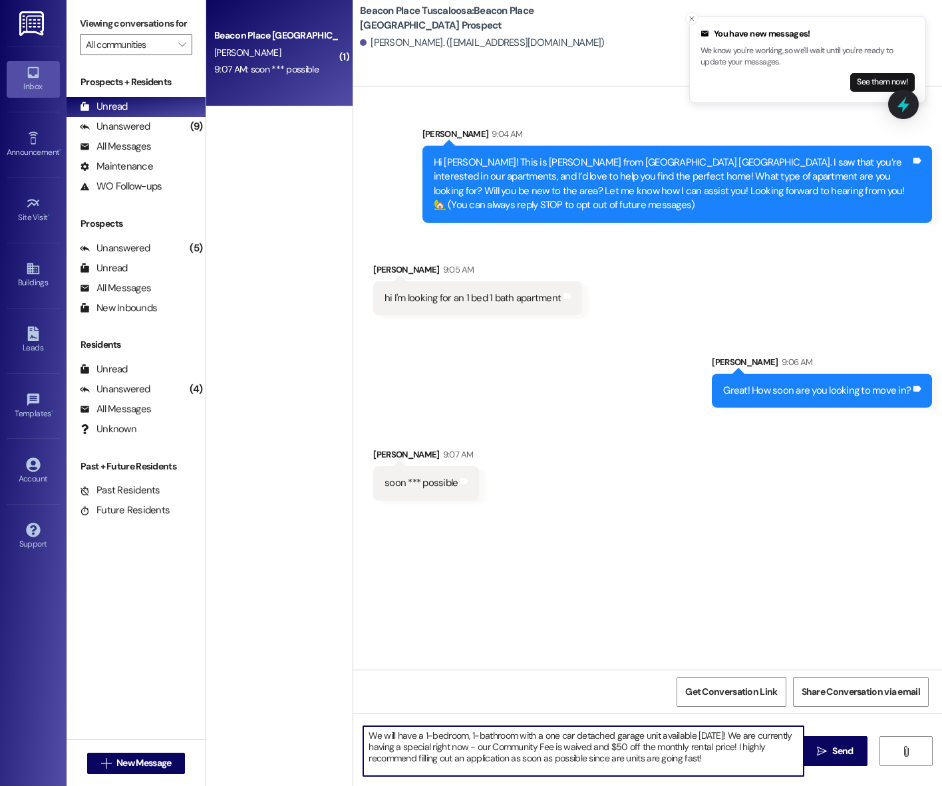
click at [764, 745] on textarea "We will have a 1-bedroom, 1-bathroom with a one car detached garage unit availa…" at bounding box center [583, 751] width 440 height 50
click at [718, 760] on textarea "We will have a 1-bedroom, 1-bathroom with a one car detached garage unit availa…" at bounding box center [583, 751] width 440 height 50
click at [737, 733] on textarea "We will have a 1-bedroom, 1-bathroom with a one car detached garage unit availa…" at bounding box center [583, 751] width 440 height 50
click at [718, 759] on textarea "We will have a 1-bedroom, 1-bathroom with a one car detached garage unit availa…" at bounding box center [583, 751] width 440 height 50
type textarea "We will have a 1-bedroom, 1-bathroom with a one car detached garage unit availa…"
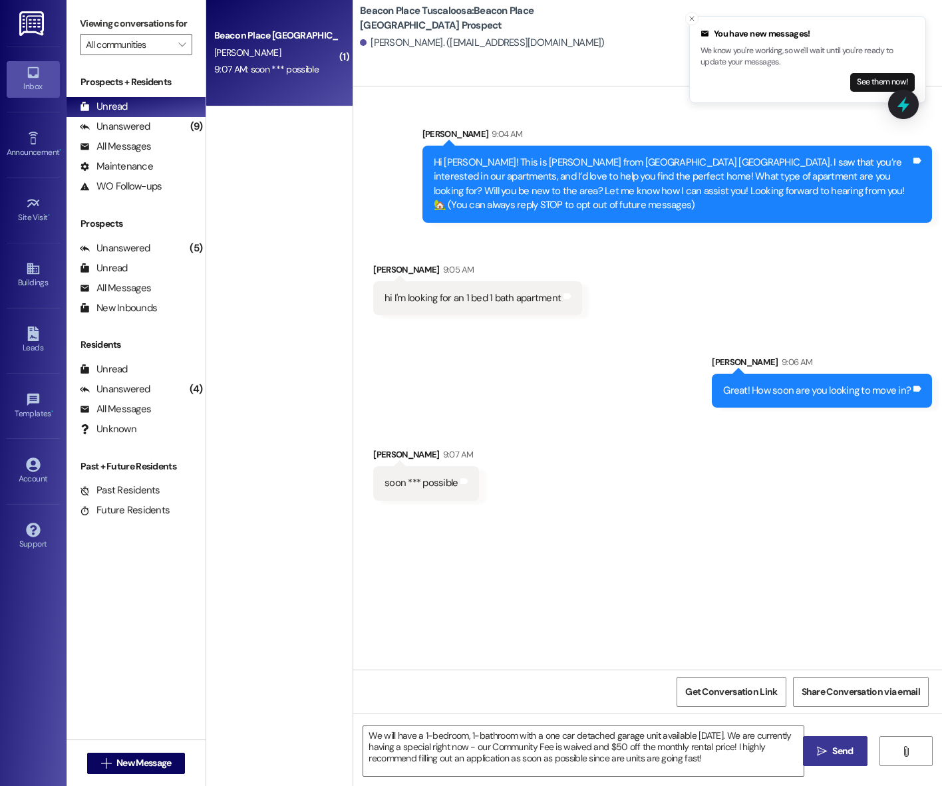
click at [853, 755] on span "Send" at bounding box center [842, 751] width 26 height 14
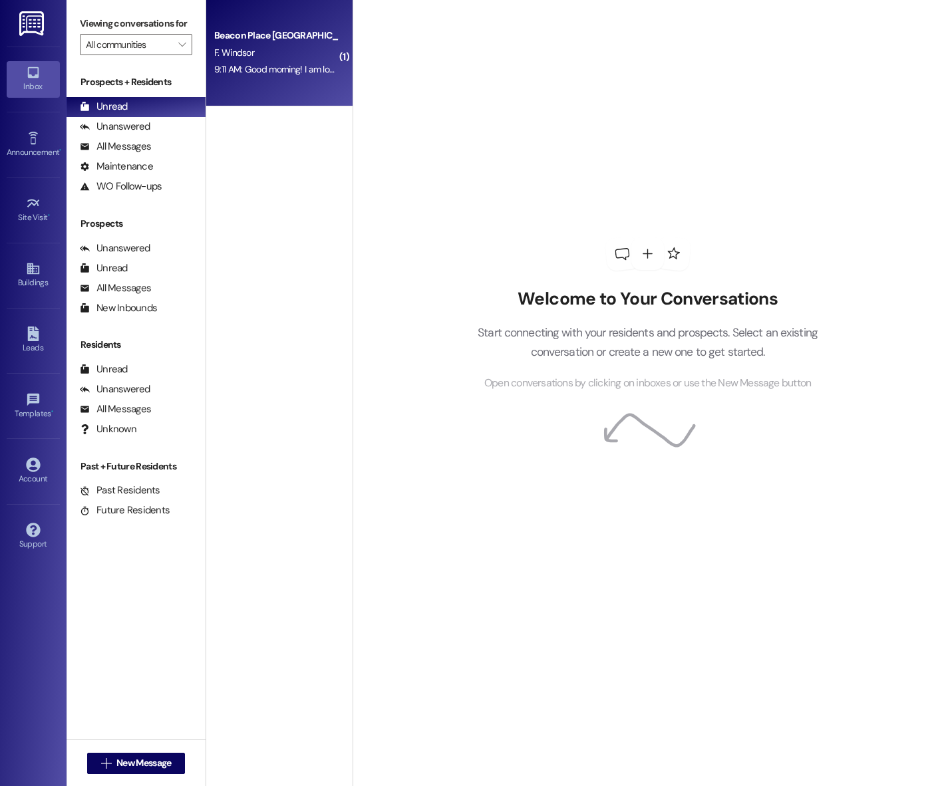
click at [277, 76] on div "9:11 AM: Good morning! I am looking for a 1 bedroom, at least. I would love to …" at bounding box center [276, 69] width 126 height 17
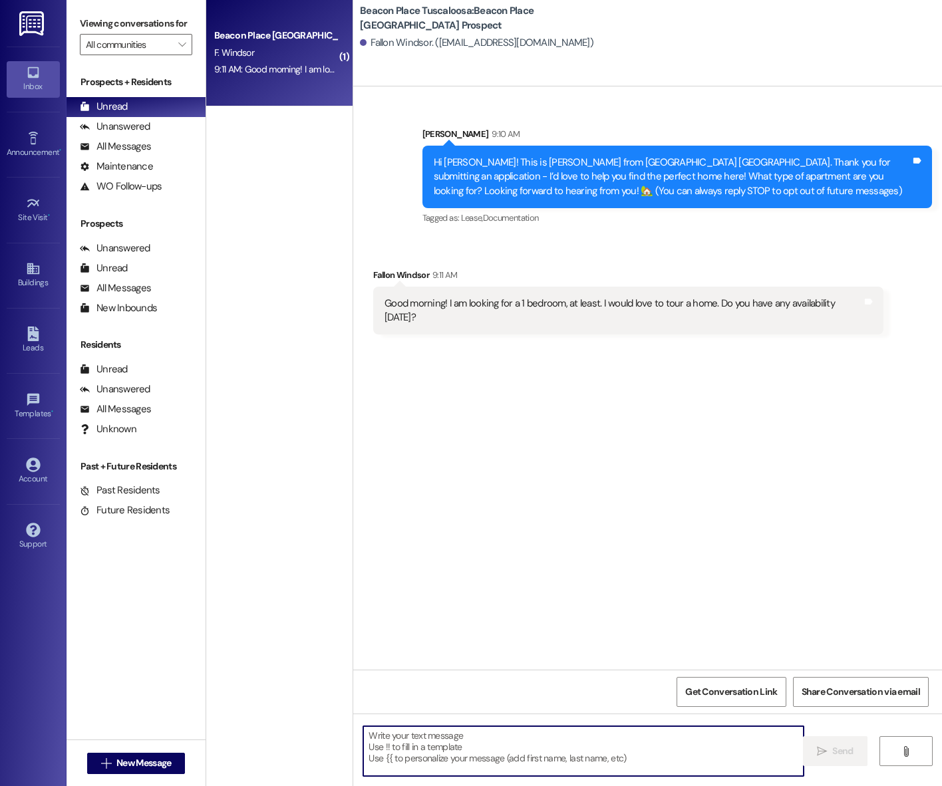
click at [418, 751] on textarea at bounding box center [583, 751] width 440 height 50
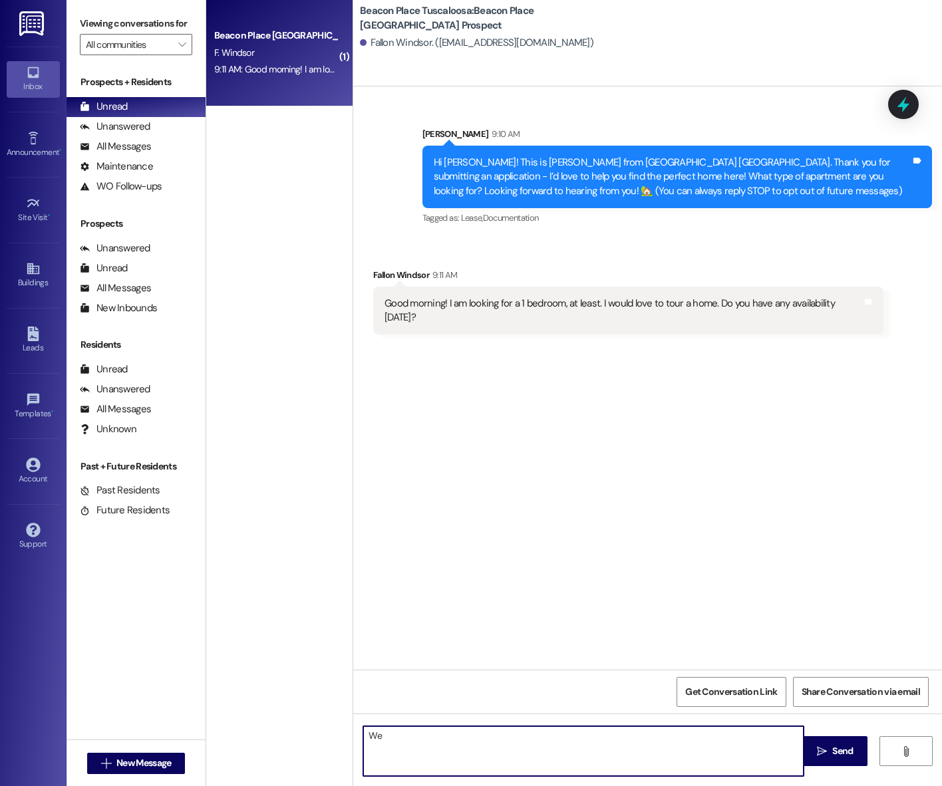
type textarea "W"
click at [729, 736] on textarea "I'd be happy to show you our model apartment! How soon are you able to come see…" at bounding box center [583, 751] width 440 height 50
click at [547, 733] on textarea "I'd be happy to show you our model apartment! How soon are you able to come see…" at bounding box center [583, 751] width 440 height 50
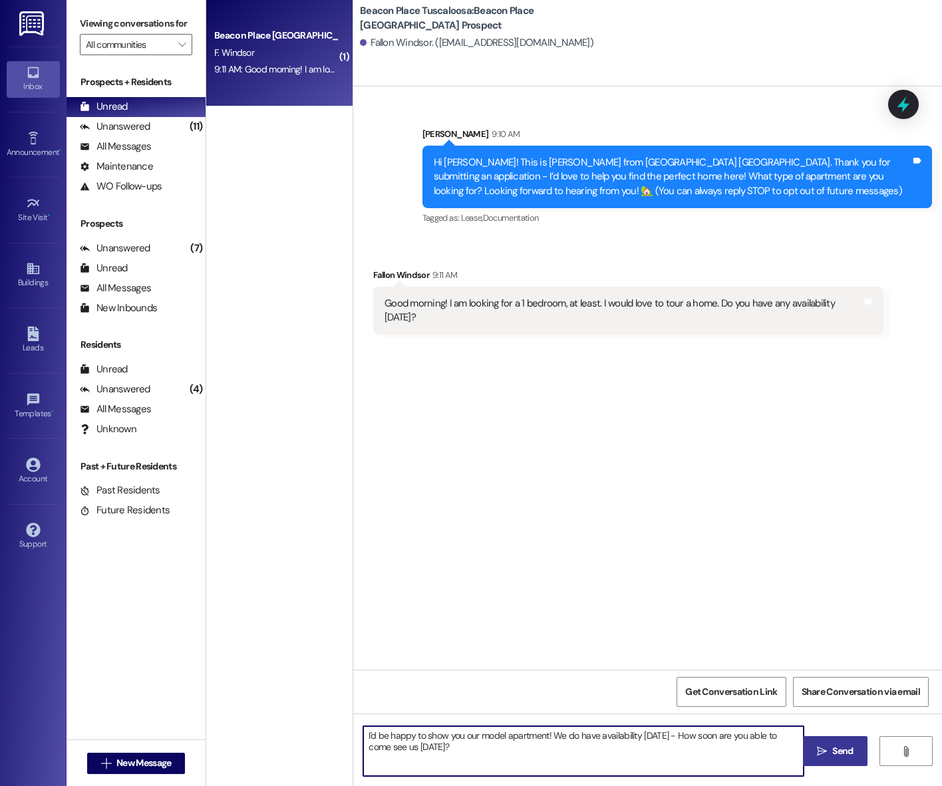
type textarea "I'd be happy to show you our model apartment! We do have availability [DATE] - …"
click at [840, 754] on span "Send" at bounding box center [842, 751] width 21 height 14
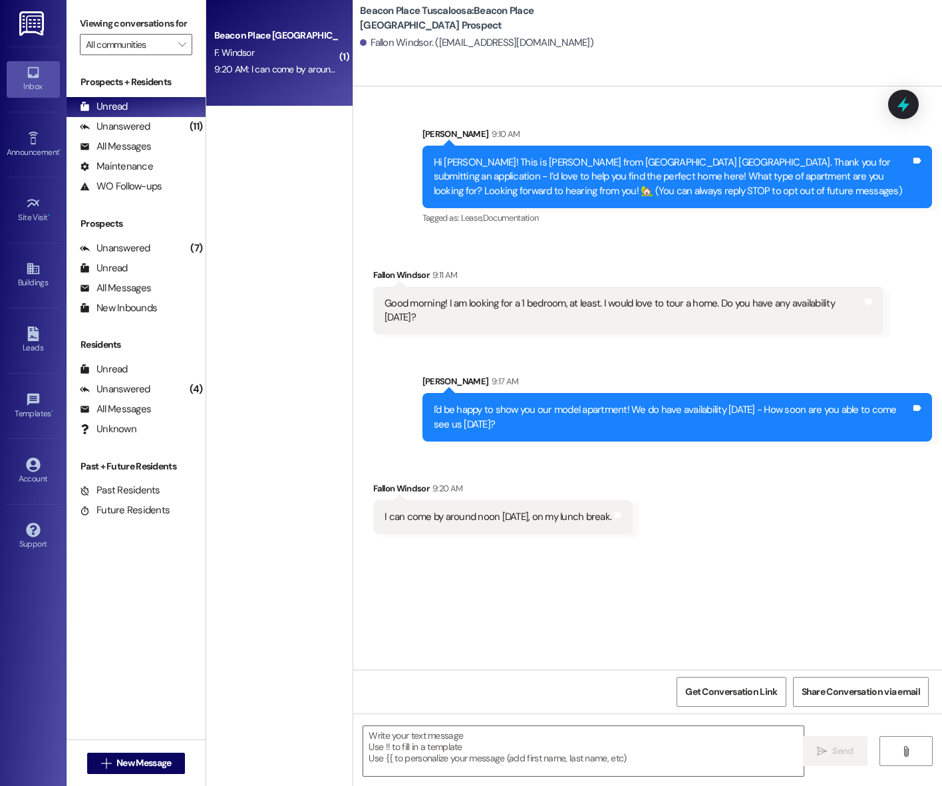
click at [406, 753] on textarea at bounding box center [583, 751] width 440 height 50
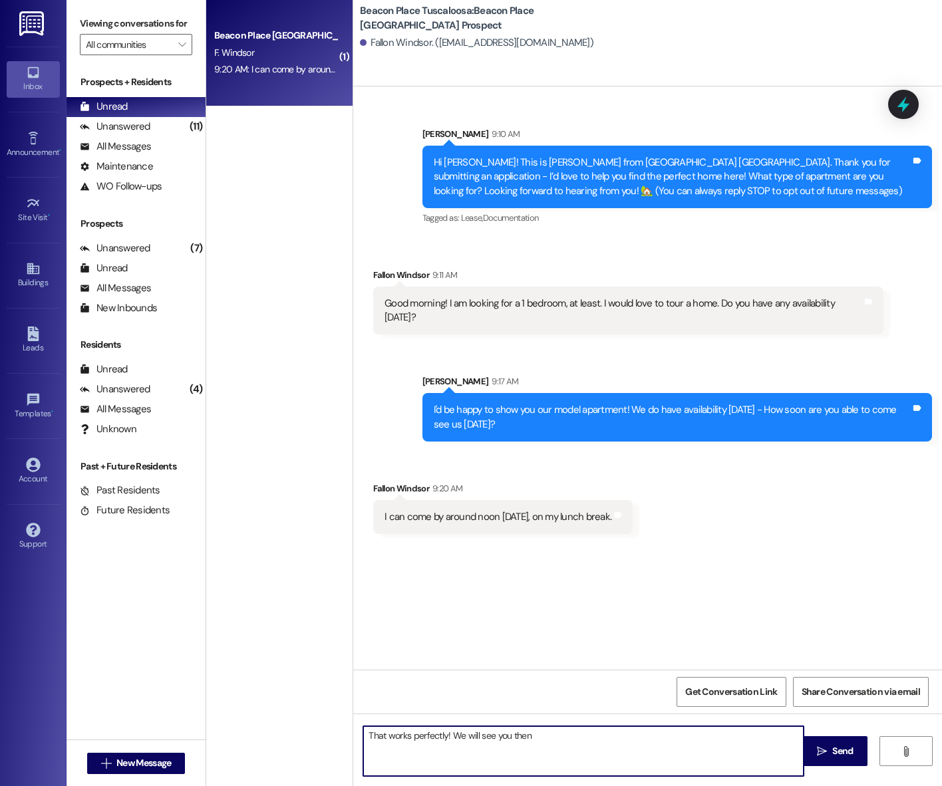
type textarea "That works perfectly! We will see you then!"
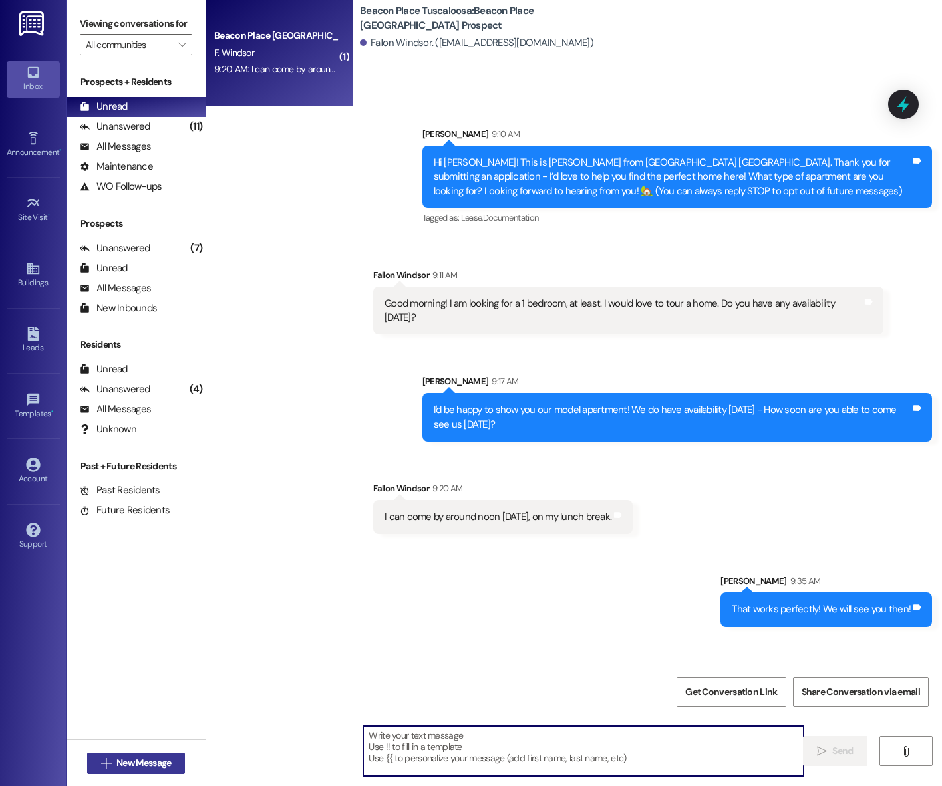
click at [134, 762] on span "New Message" at bounding box center [143, 763] width 55 height 14
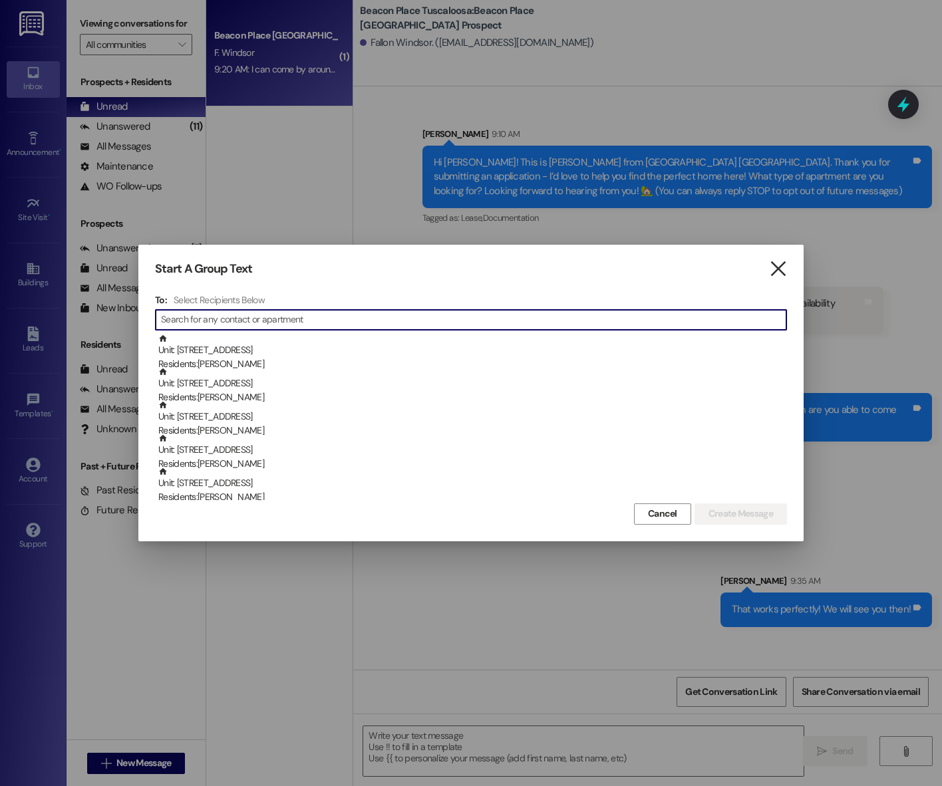
click at [781, 267] on icon "" at bounding box center [778, 269] width 18 height 14
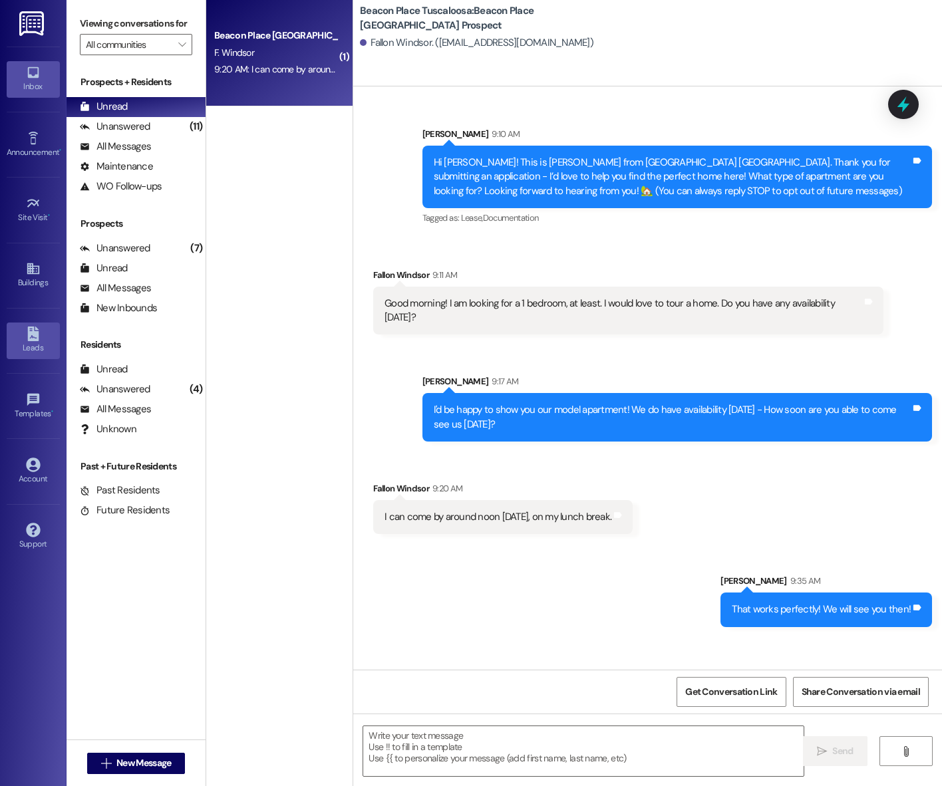
click at [33, 338] on icon at bounding box center [32, 333] width 11 height 15
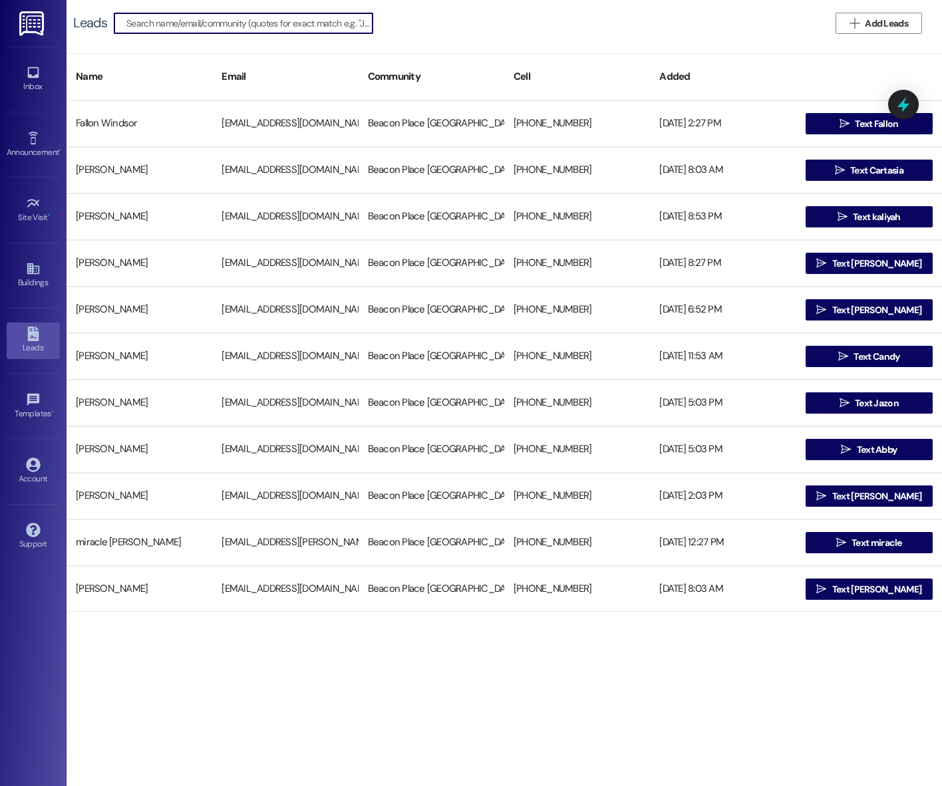
click at [243, 20] on input at bounding box center [249, 23] width 246 height 19
type input "[PERSON_NAME]"
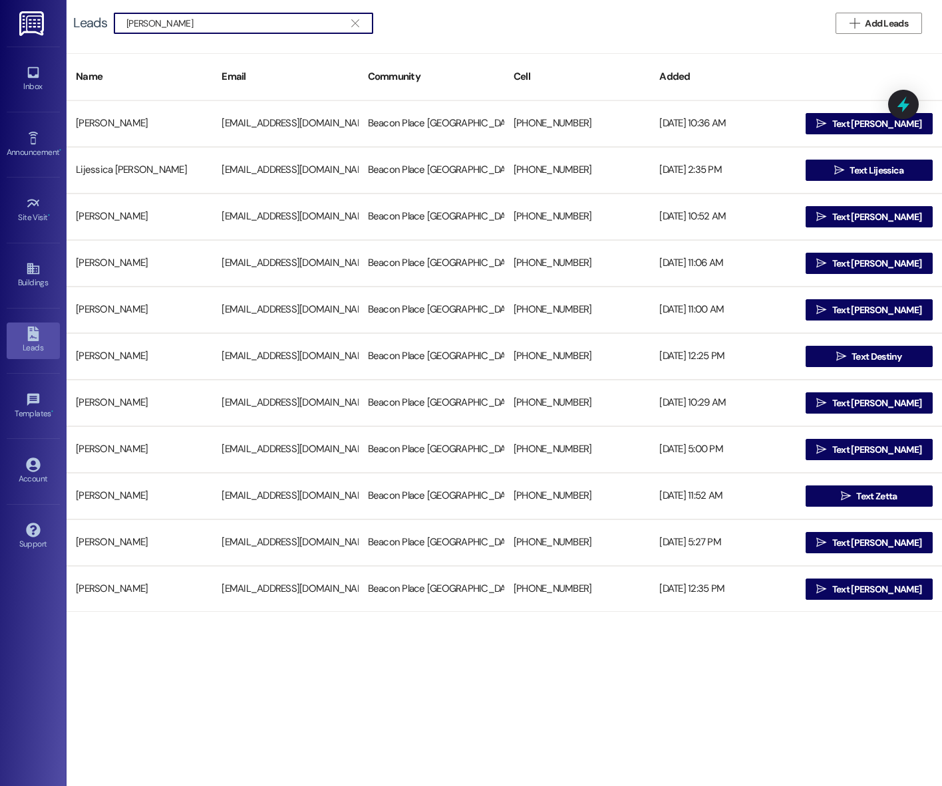
click at [138, 18] on input "[PERSON_NAME]" at bounding box center [235, 23] width 218 height 19
click at [138, 19] on input "[PERSON_NAME]" at bounding box center [235, 23] width 218 height 19
type input "[PERSON_NAME]"
click at [352, 24] on icon "" at bounding box center [354, 23] width 7 height 11
